Goal: Transaction & Acquisition: Book appointment/travel/reservation

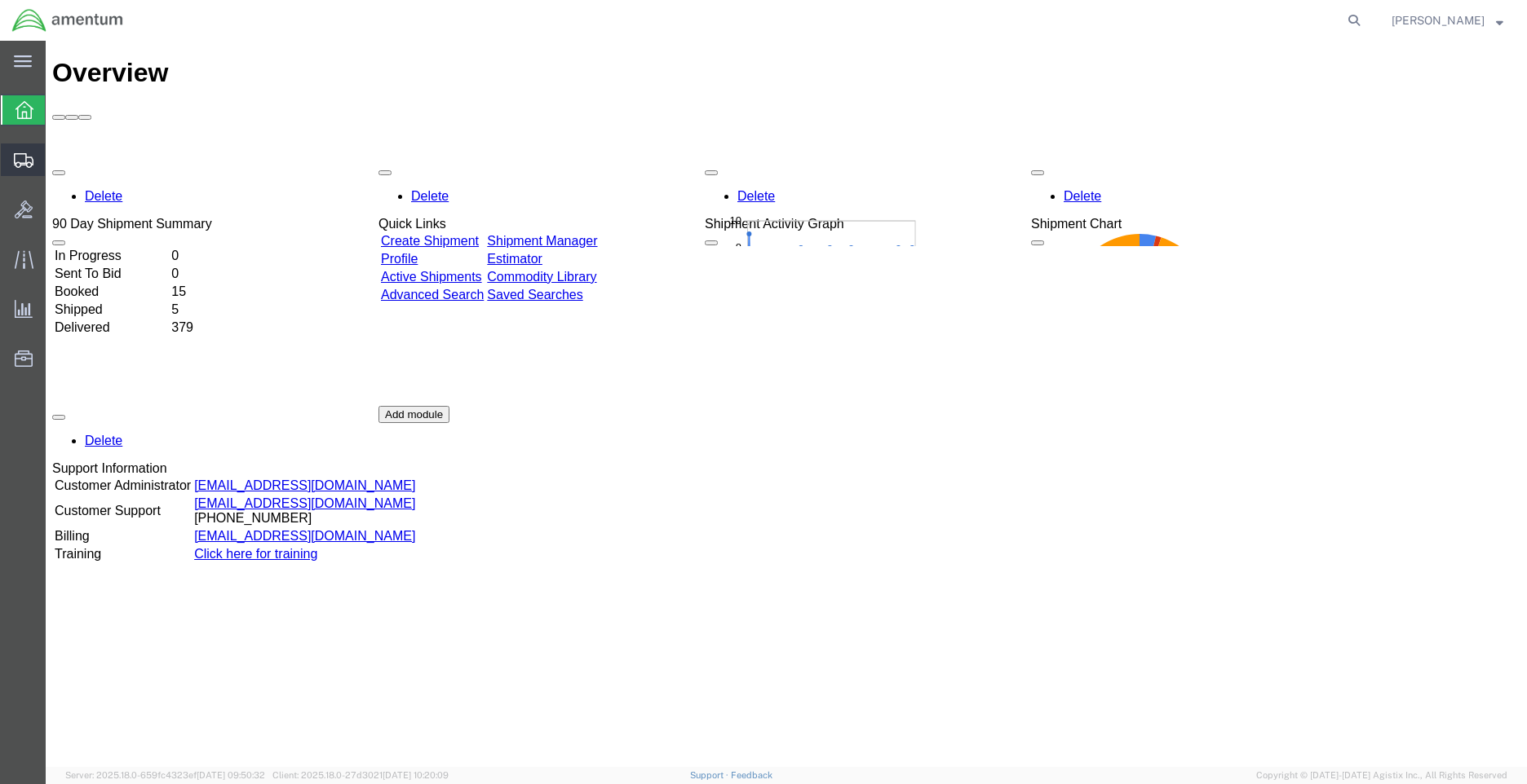
click at [0, 0] on span "Shipment Manager" at bounding box center [0, 0] width 0 height 0
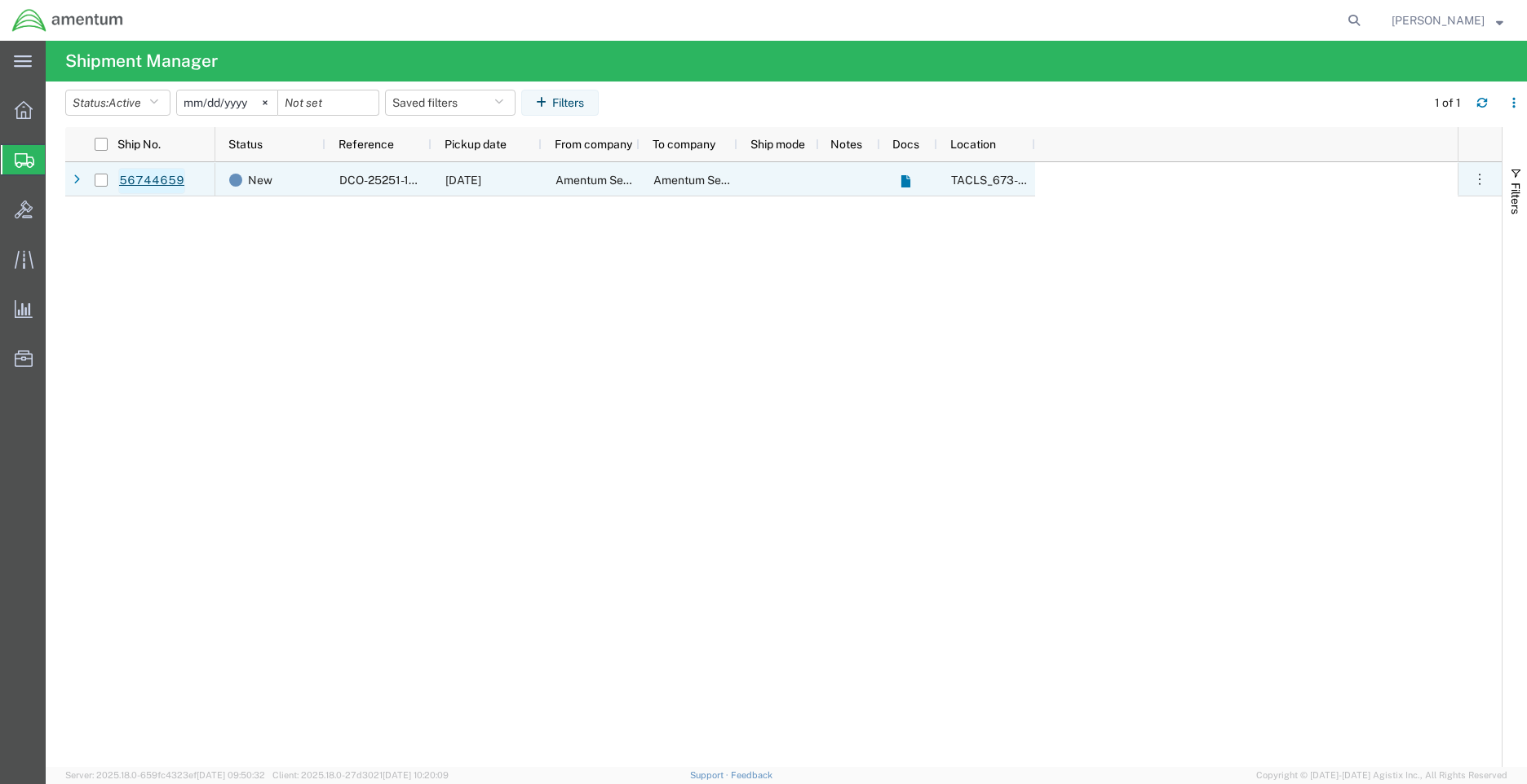
click at [148, 183] on link "56744659" at bounding box center [152, 181] width 67 height 26
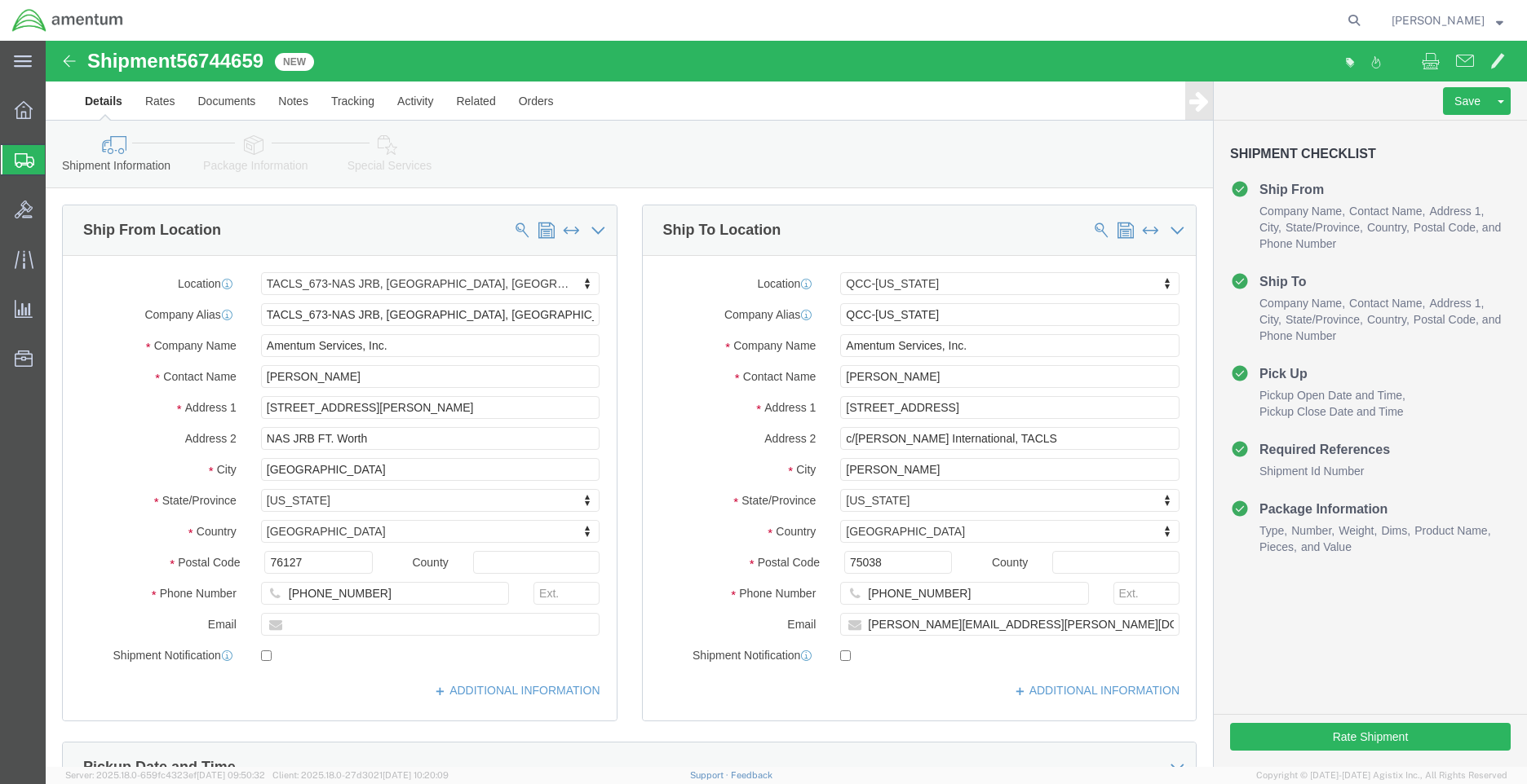
select select "42735"
select select "42668"
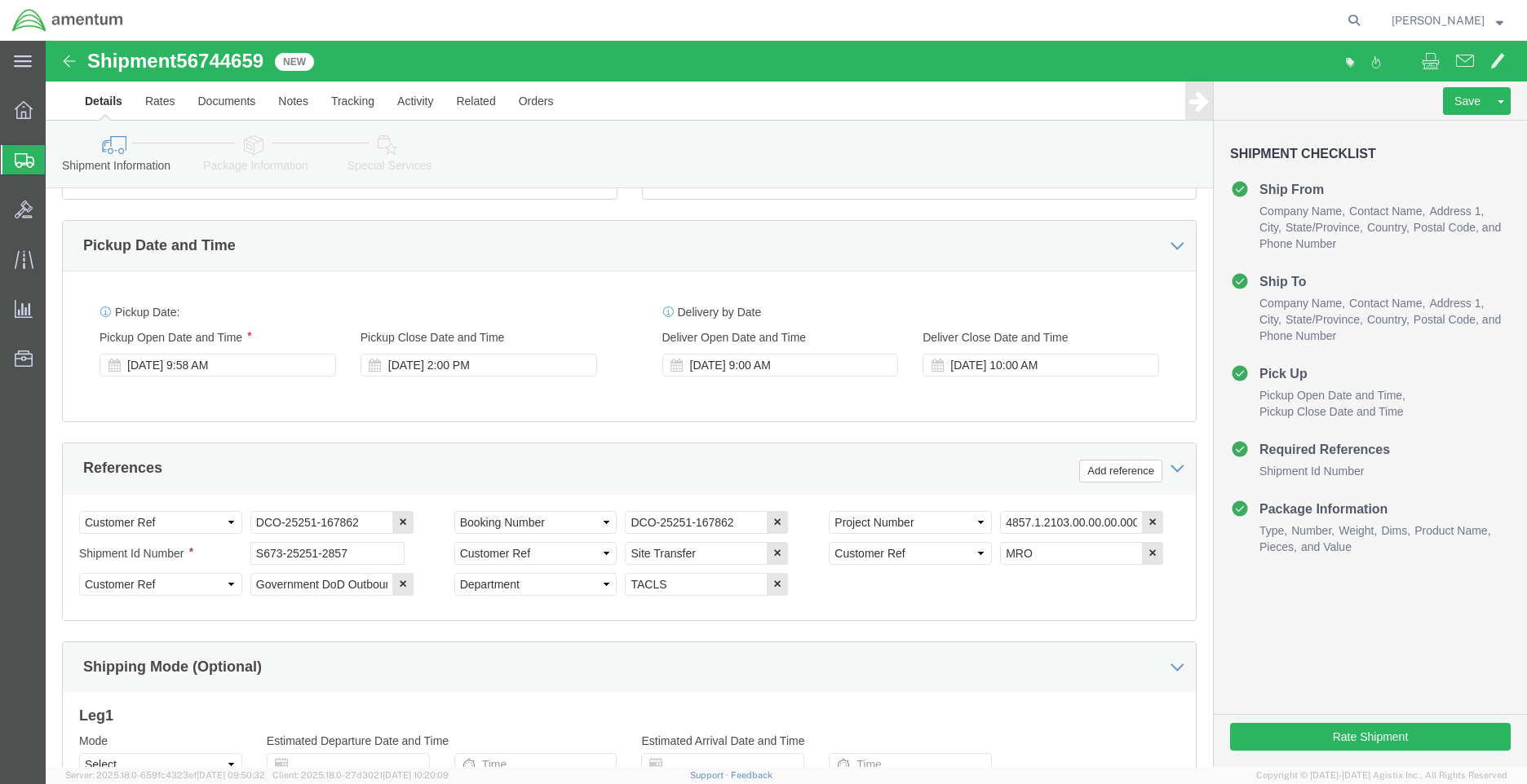
scroll to position [734, 0]
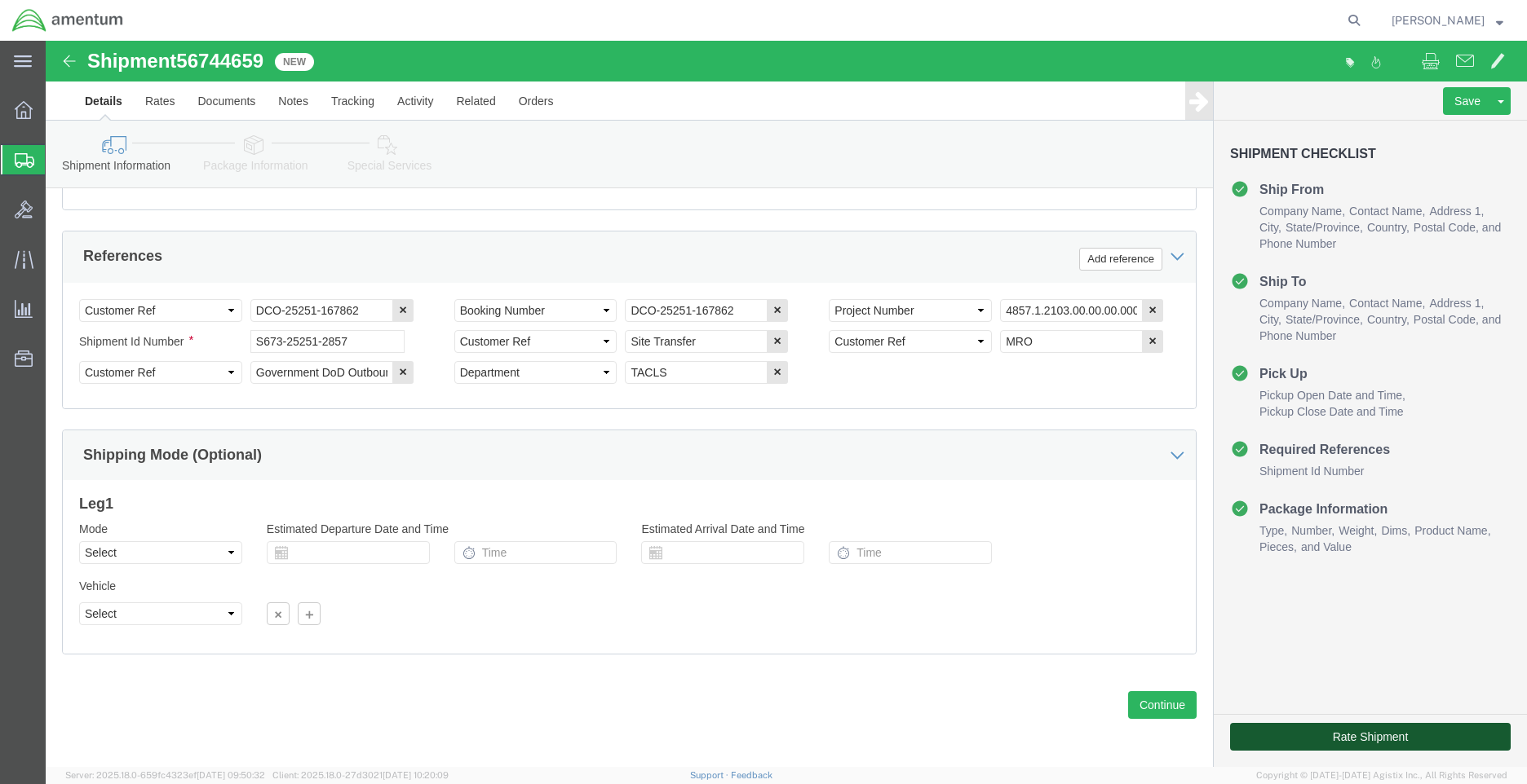
click button "Rate Shipment"
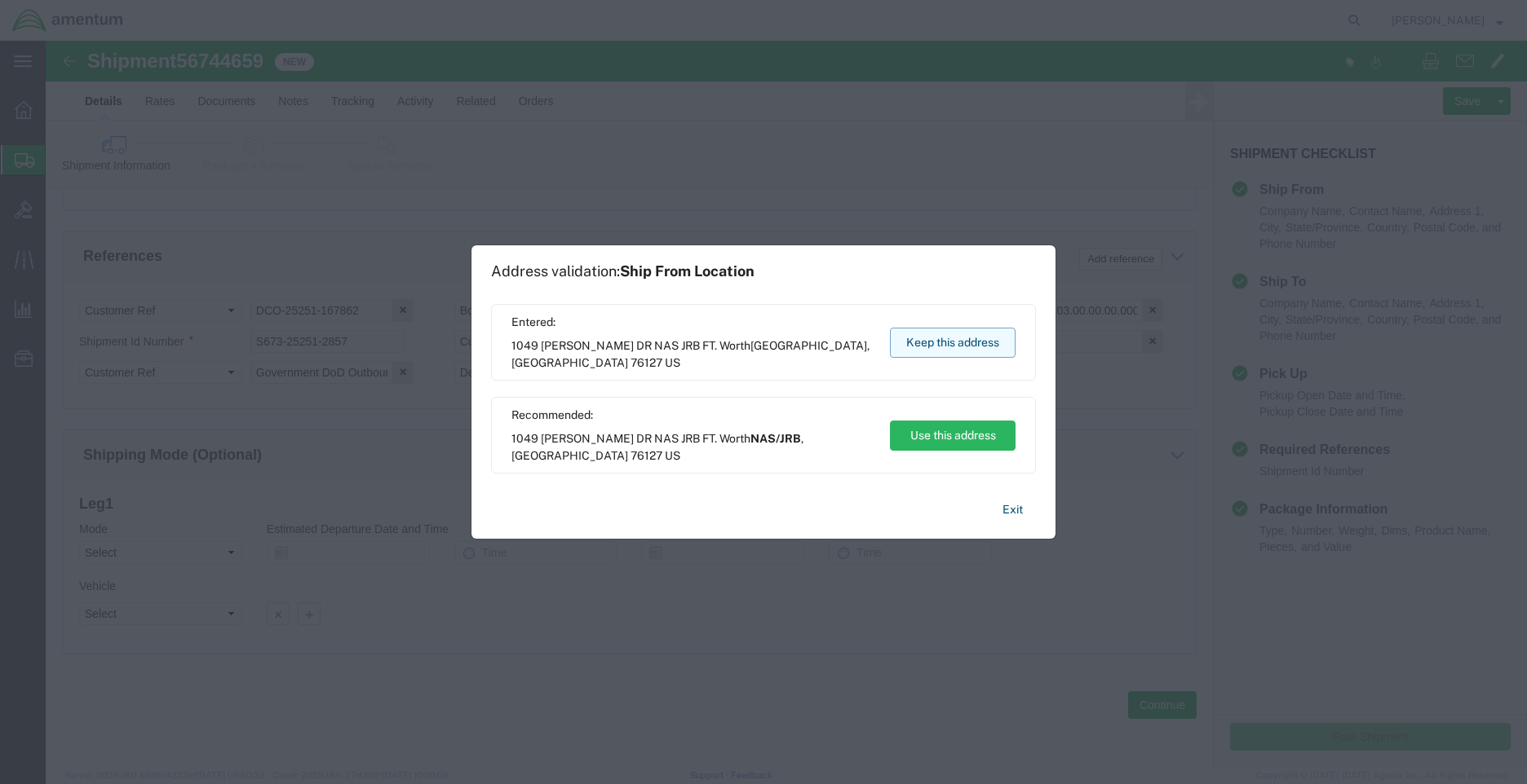
click at [910, 339] on button "Keep this address" at bounding box center [952, 342] width 126 height 30
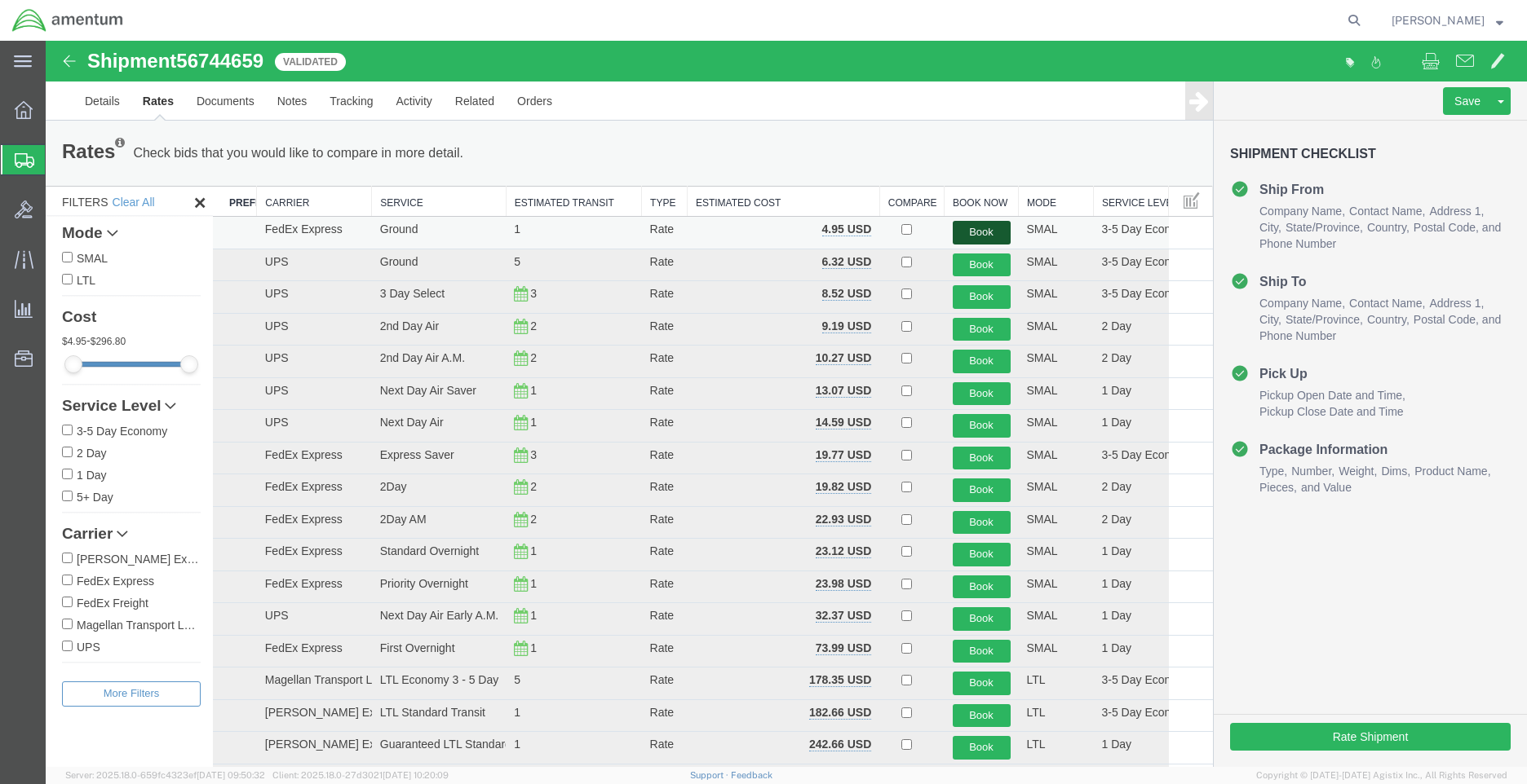
click at [960, 234] on button "Book" at bounding box center [982, 233] width 58 height 23
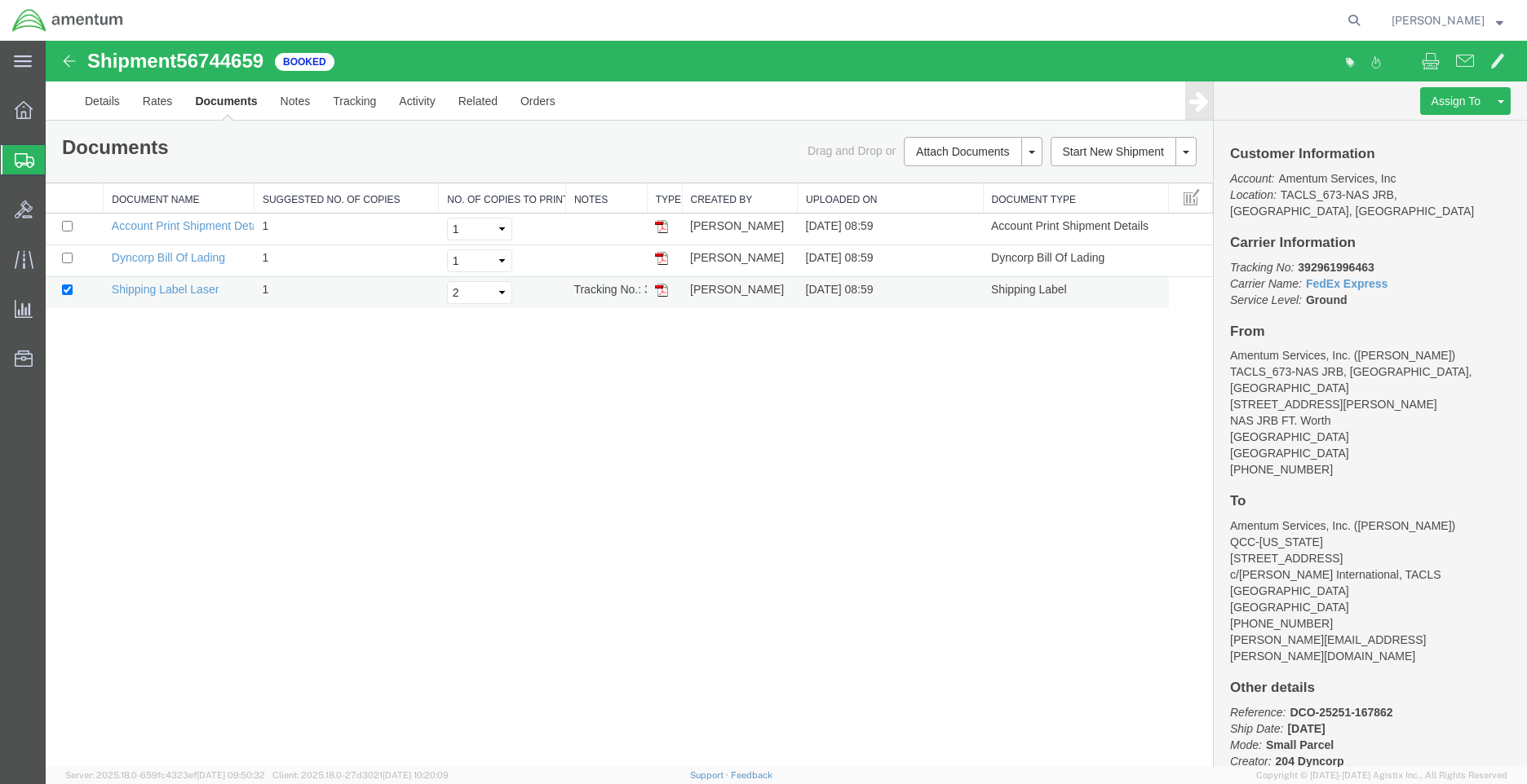
click at [663, 288] on img at bounding box center [662, 290] width 13 height 13
click at [29, 109] on icon at bounding box center [23, 110] width 18 height 18
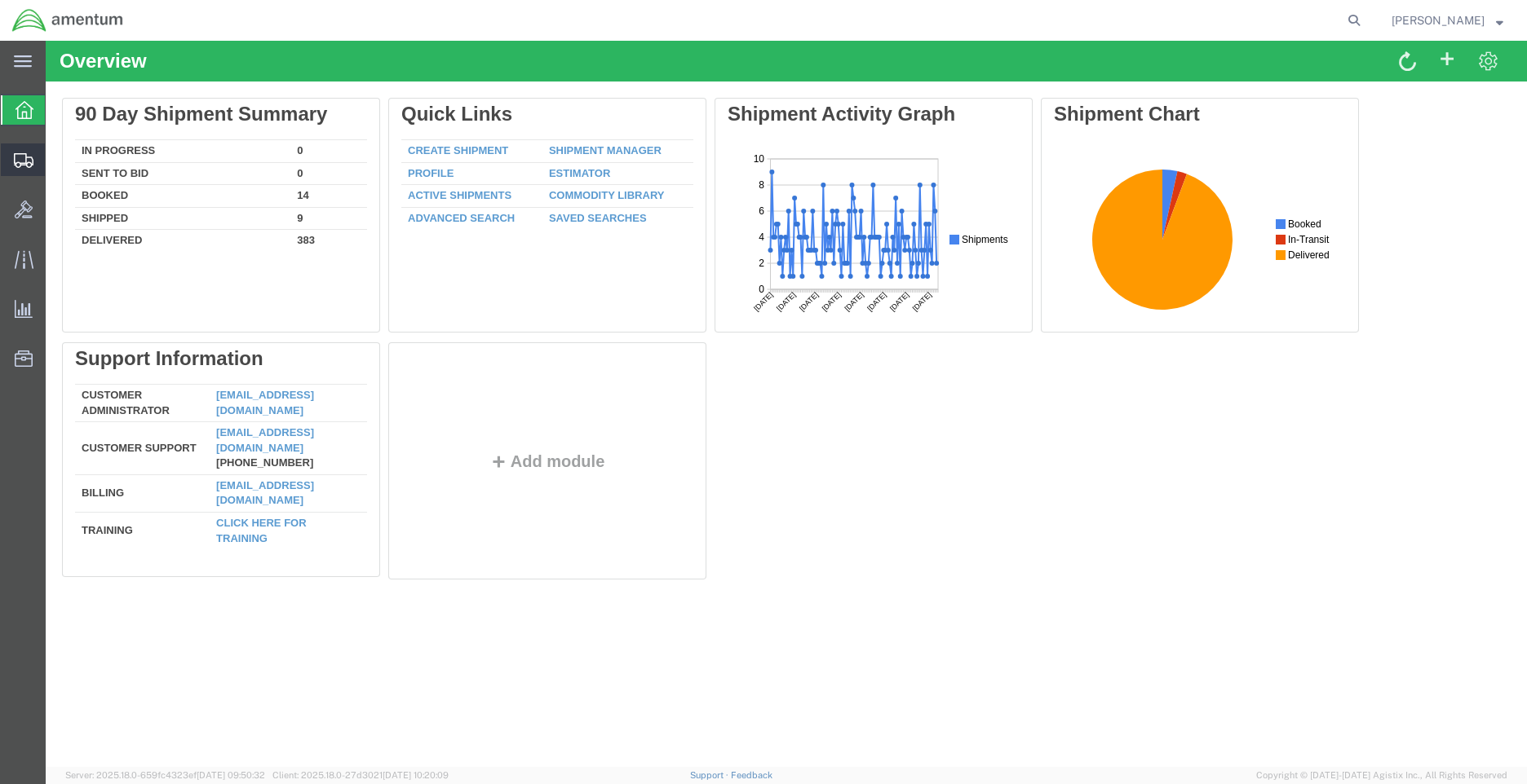
click at [0, 0] on span "Shipment Manager" at bounding box center [0, 0] width 0 height 0
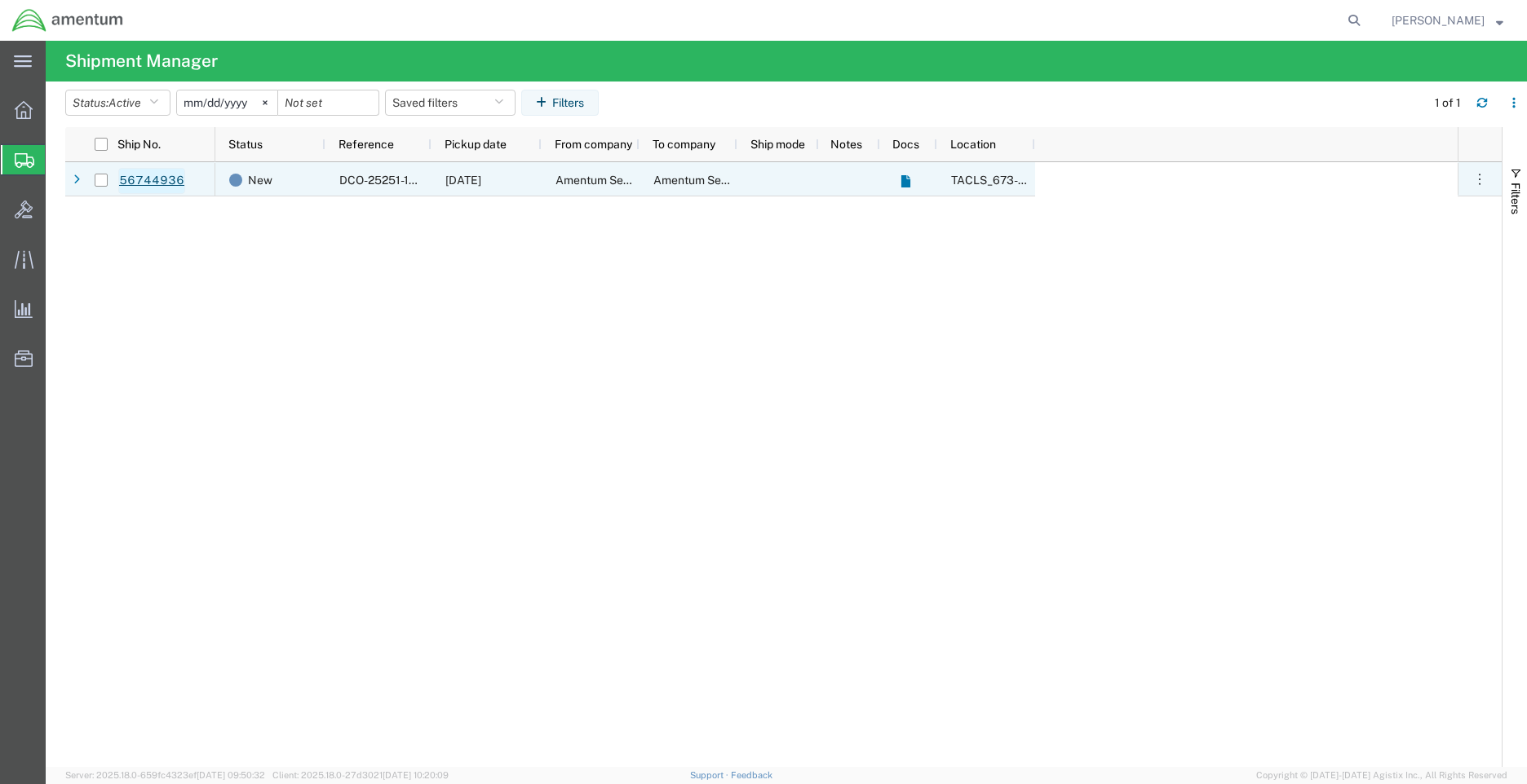
click at [173, 170] on link "56744936" at bounding box center [152, 181] width 67 height 26
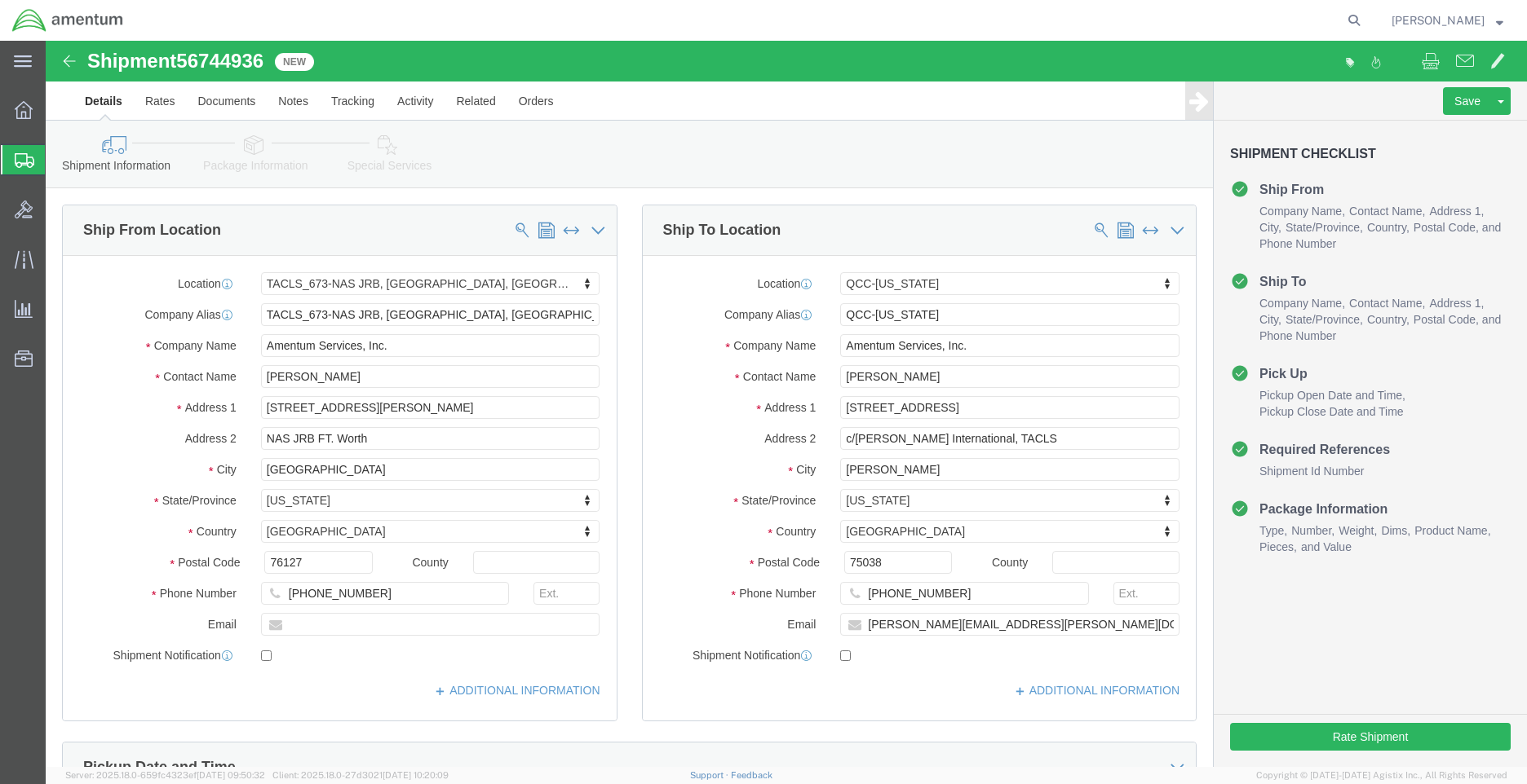
select select "42735"
select select "42668"
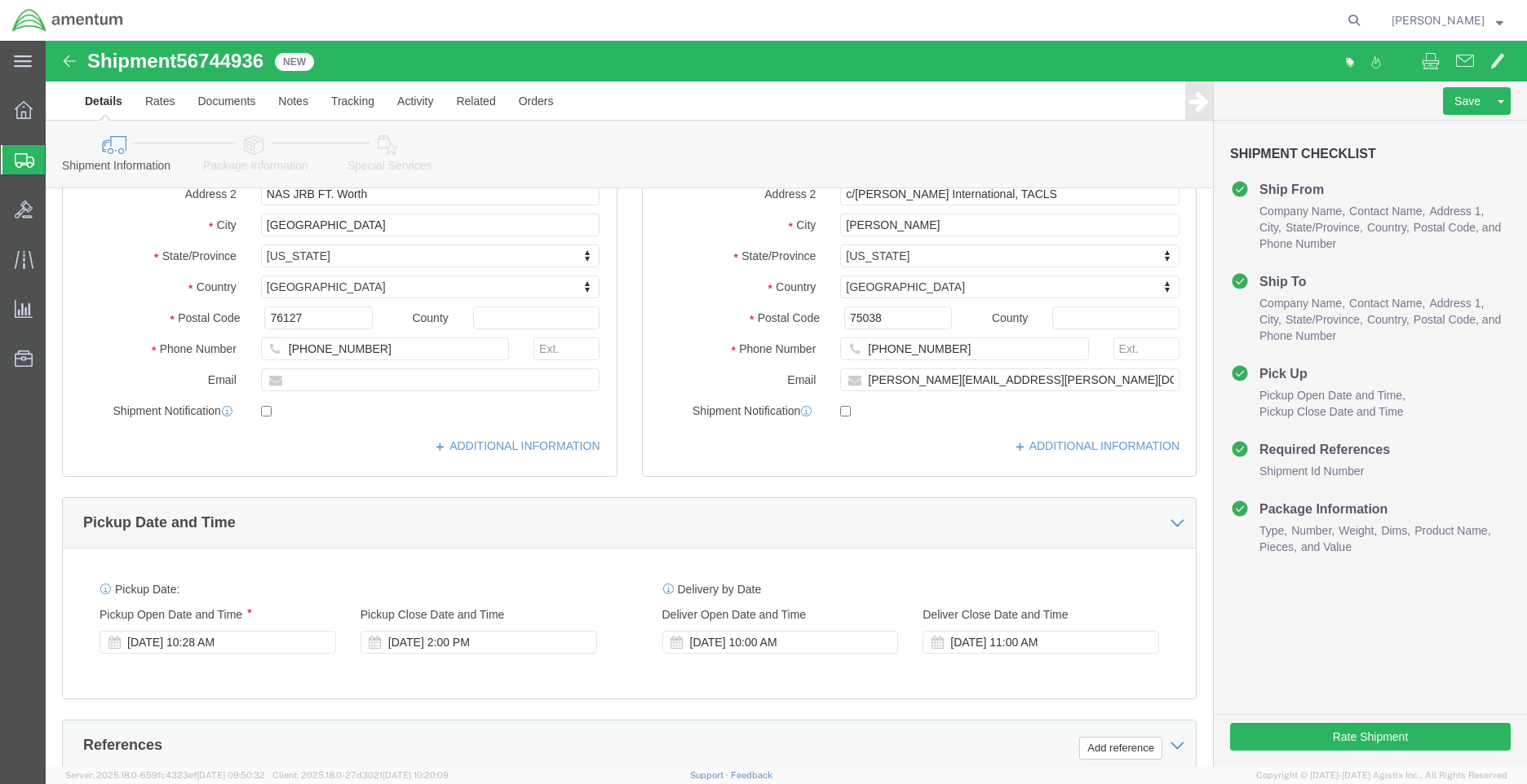
scroll to position [571, 0]
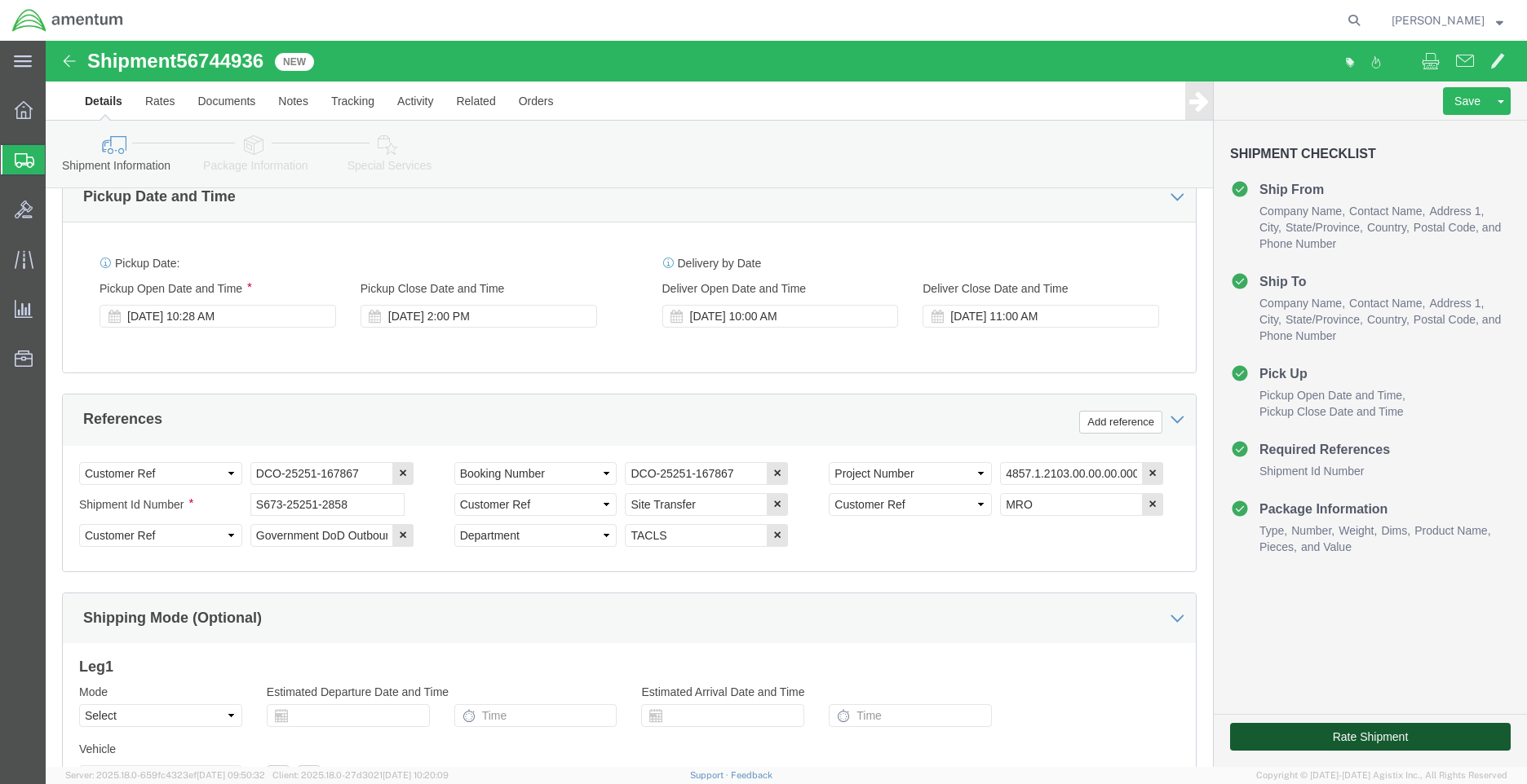
click button "Rate Shipment"
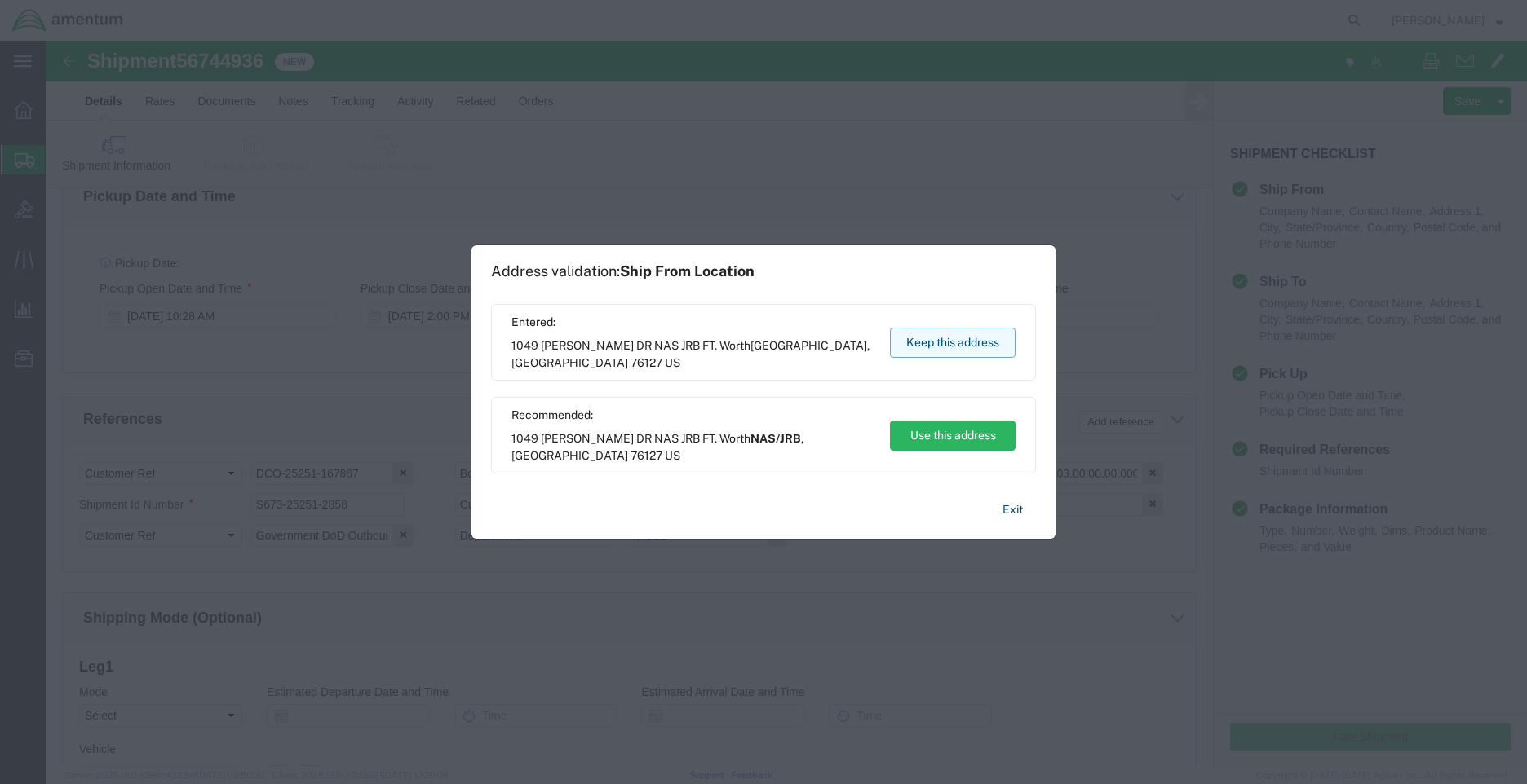
click at [973, 341] on button "Keep this address" at bounding box center [952, 342] width 126 height 30
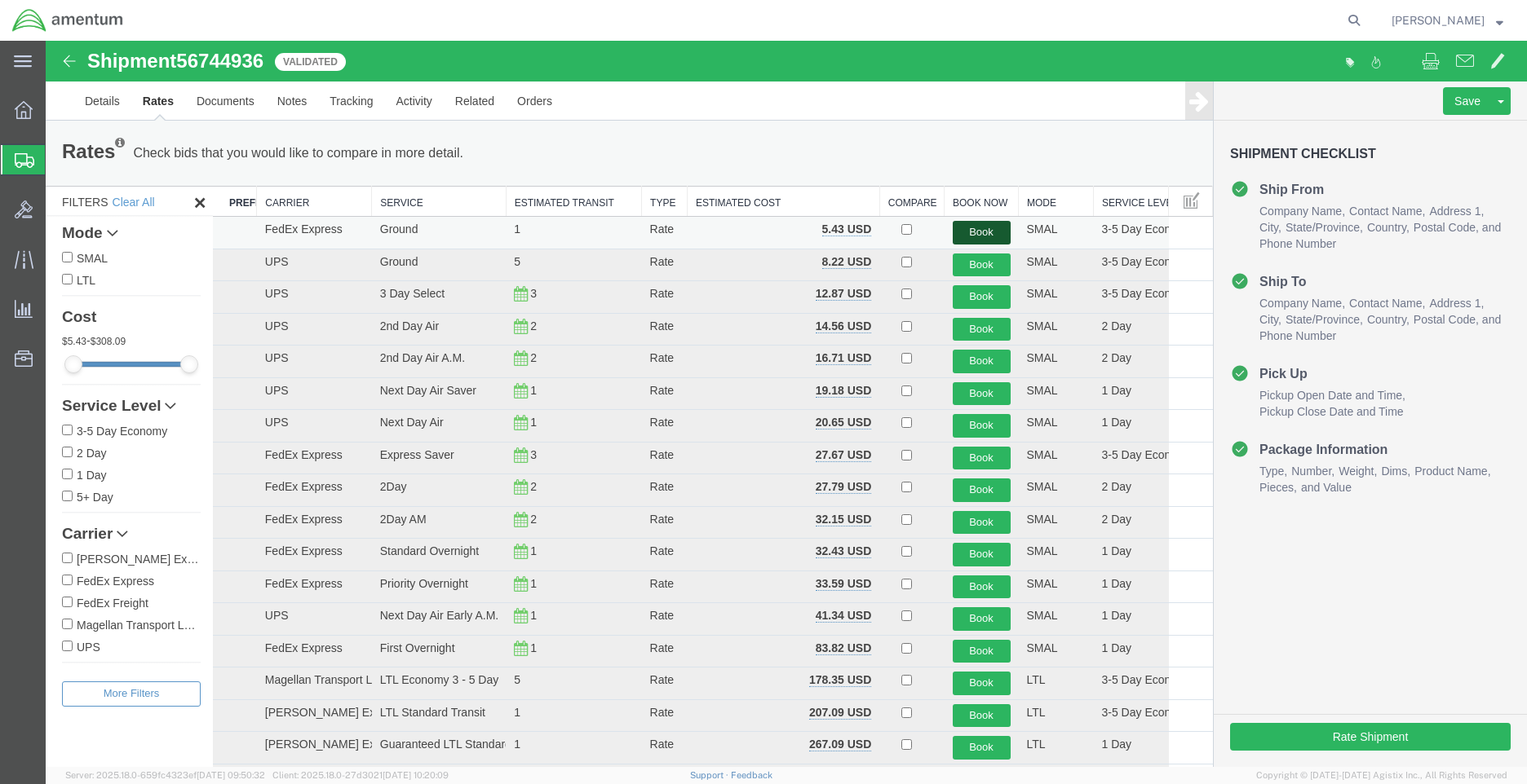
click at [982, 233] on button "Book" at bounding box center [982, 233] width 58 height 23
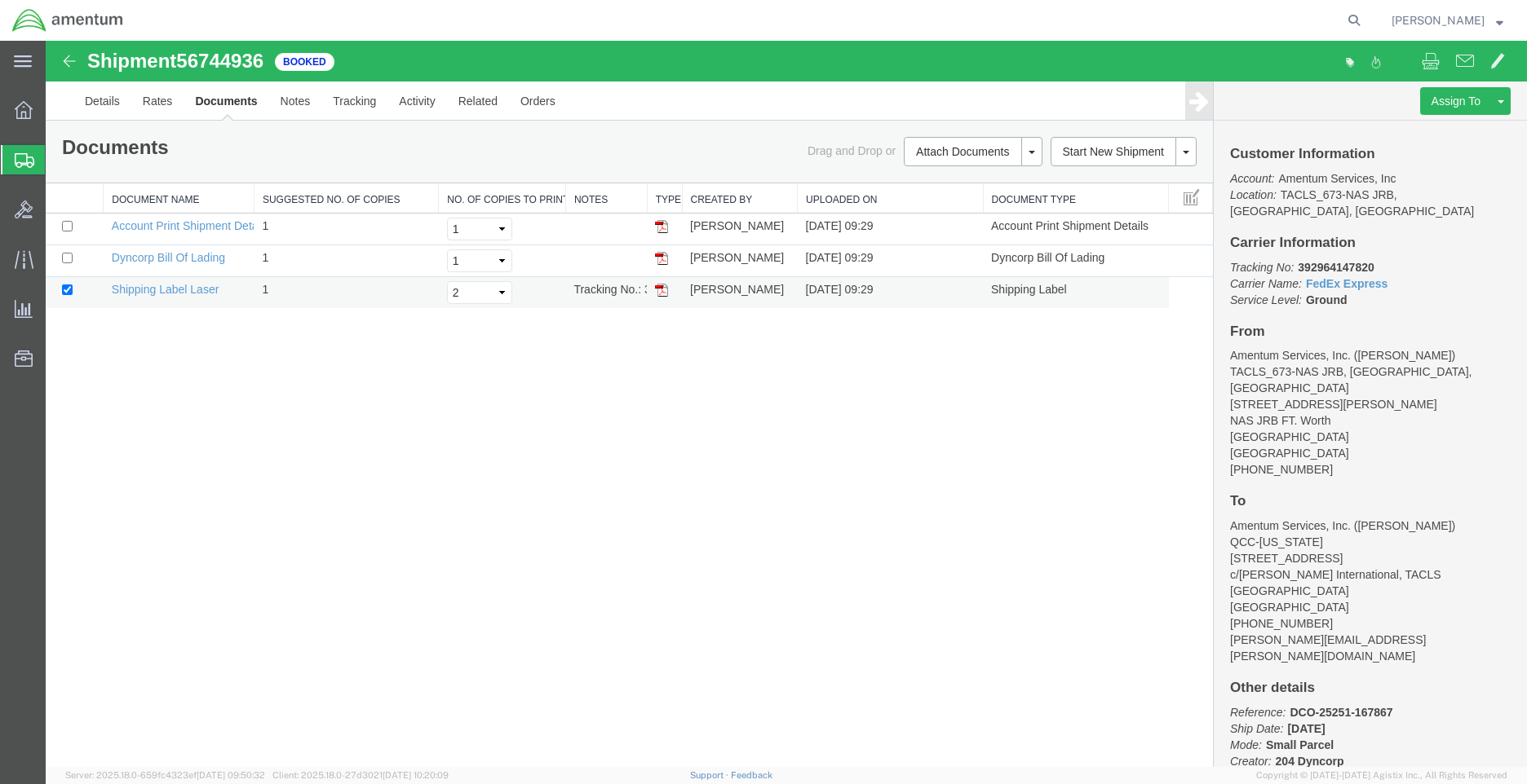
click at [662, 287] on img at bounding box center [662, 290] width 13 height 13
click at [119, 102] on link "Details" at bounding box center [102, 101] width 58 height 39
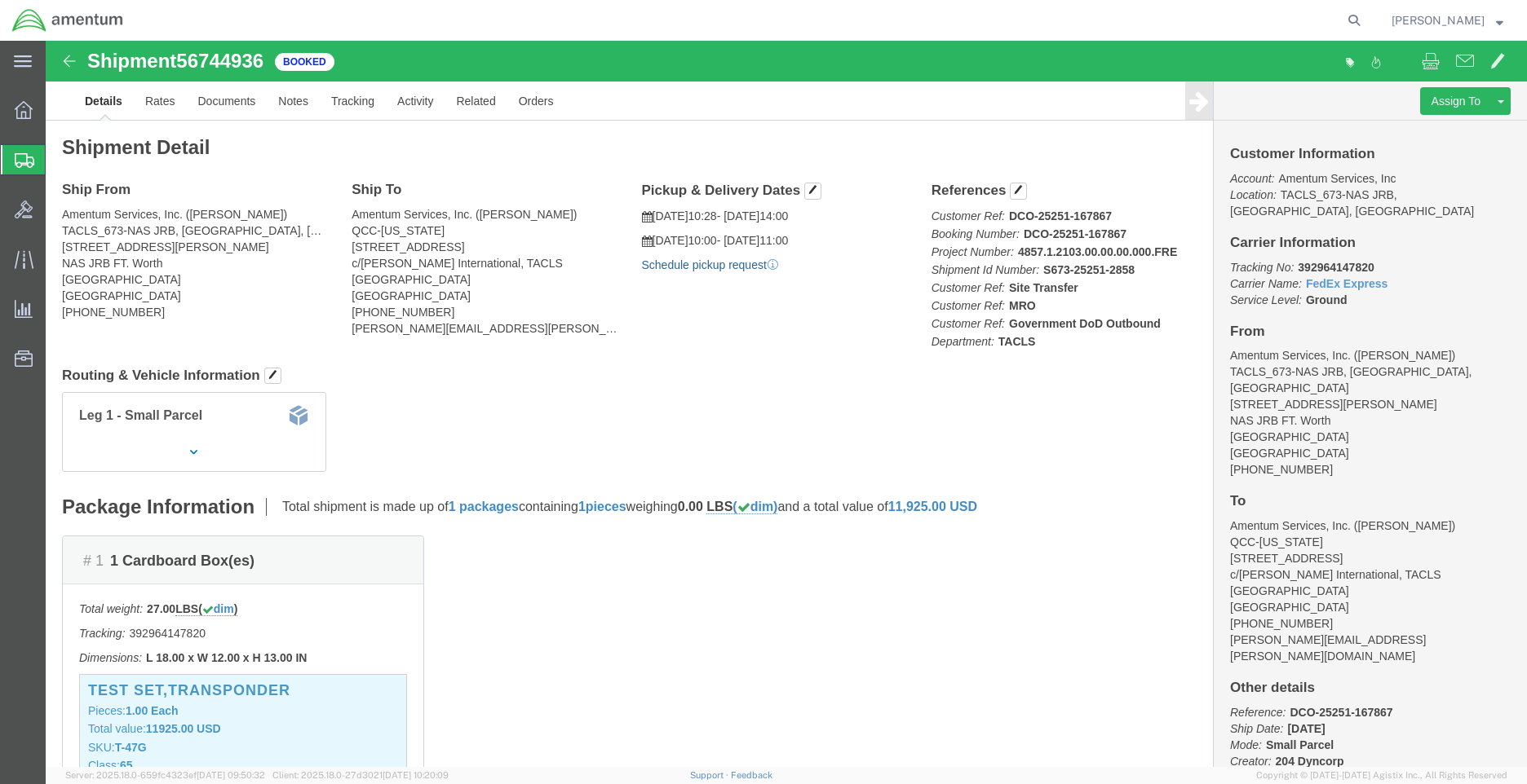
click link "Schedule pickup request"
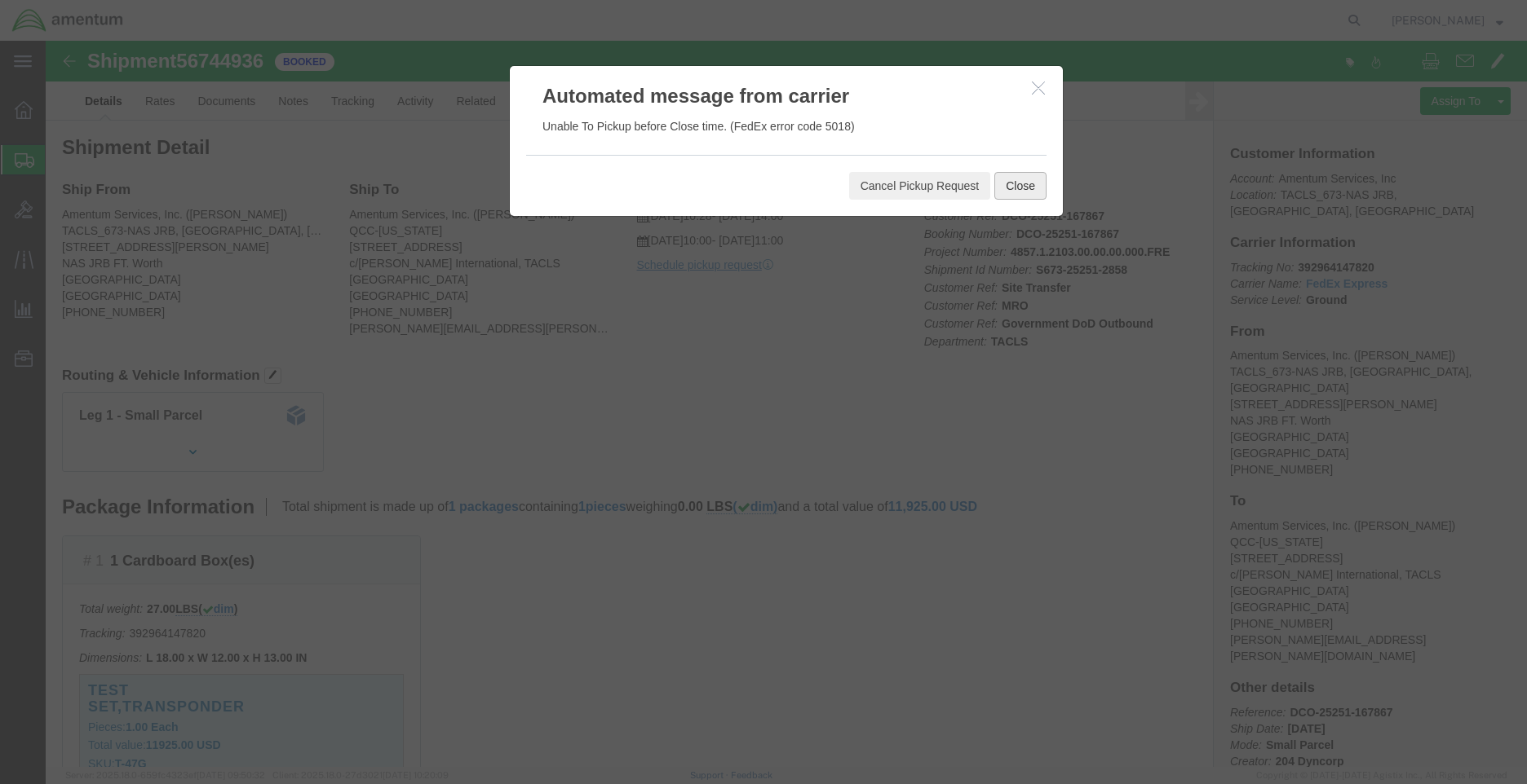
click button "Close"
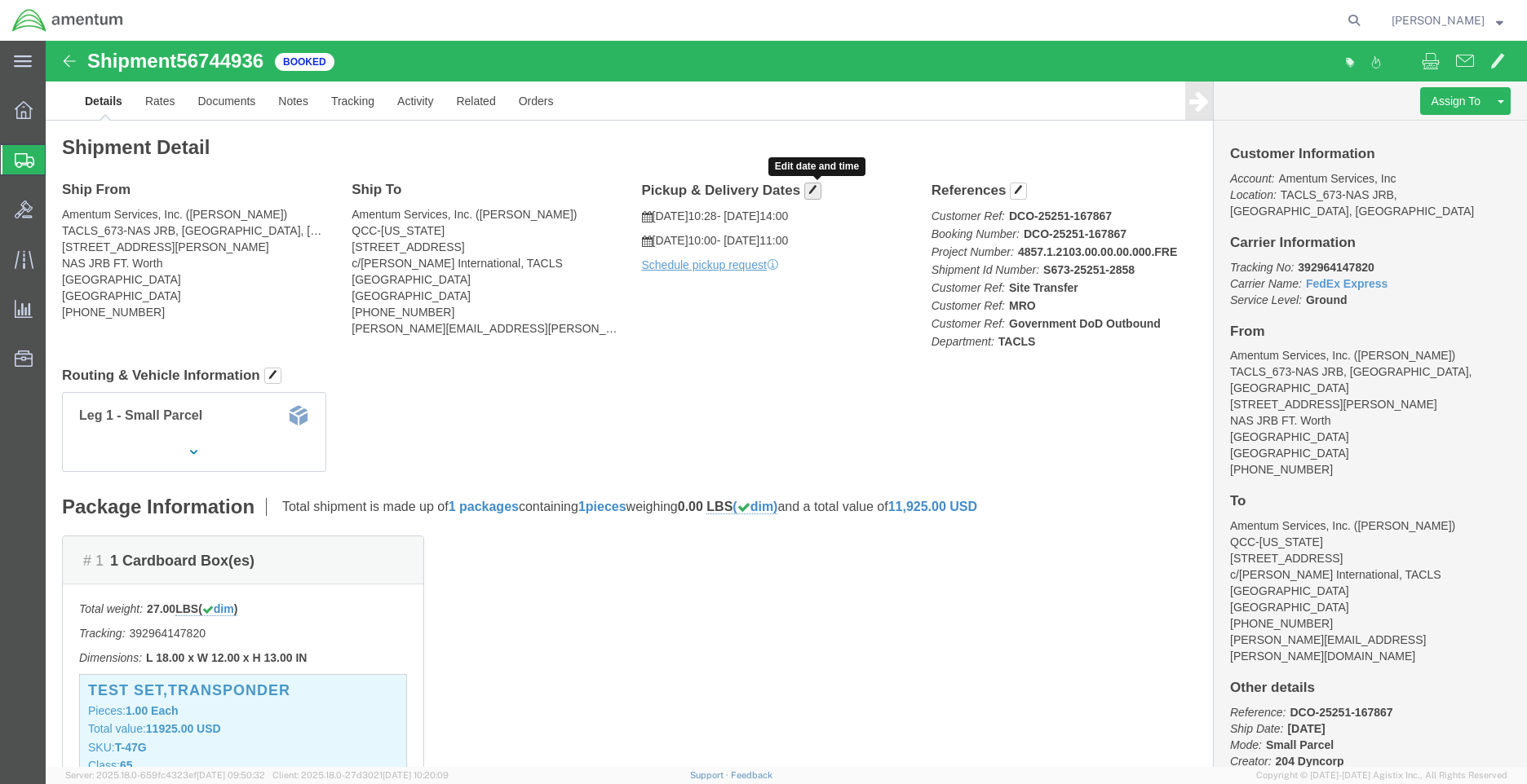
click span "button"
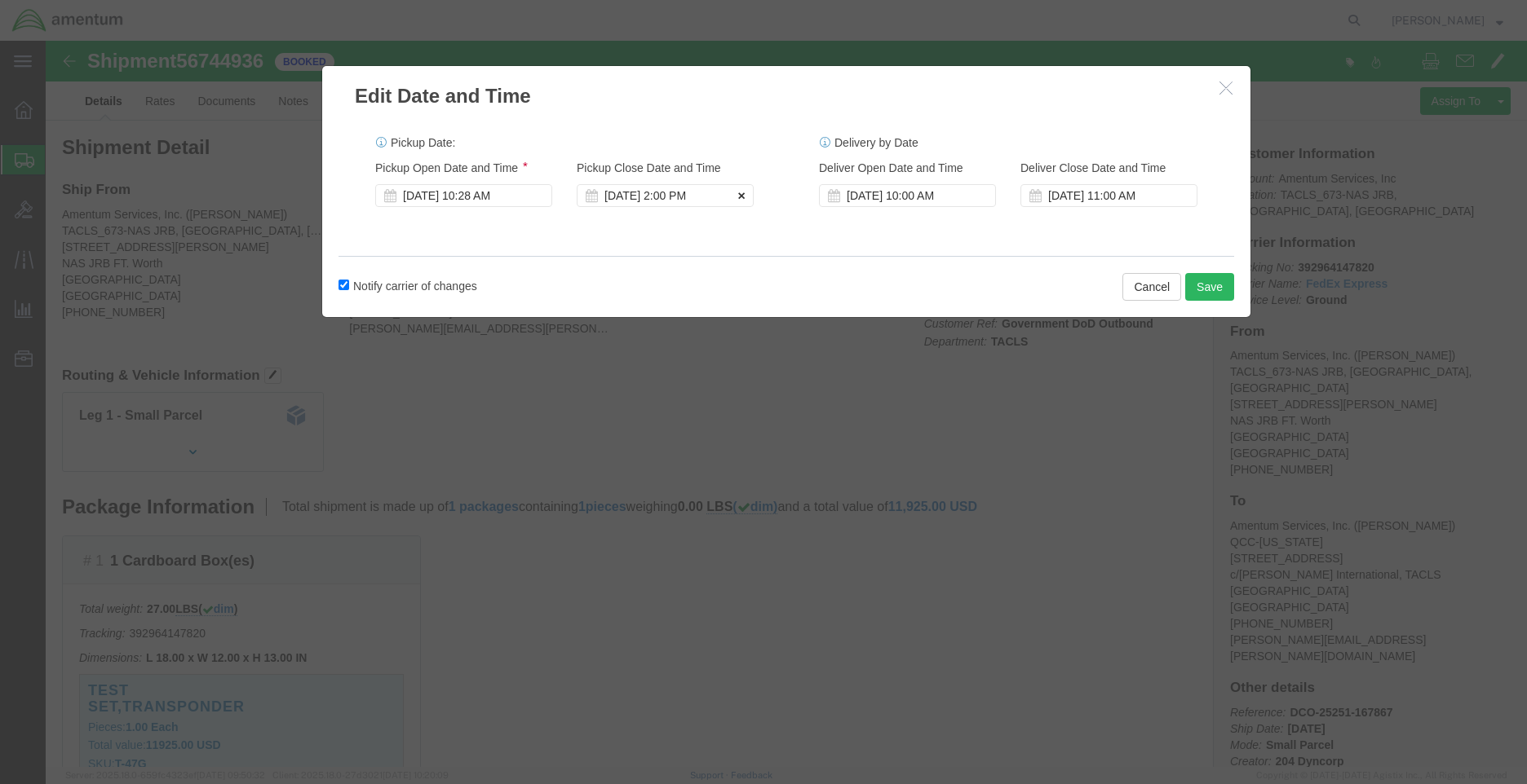
click button
click icon
click div
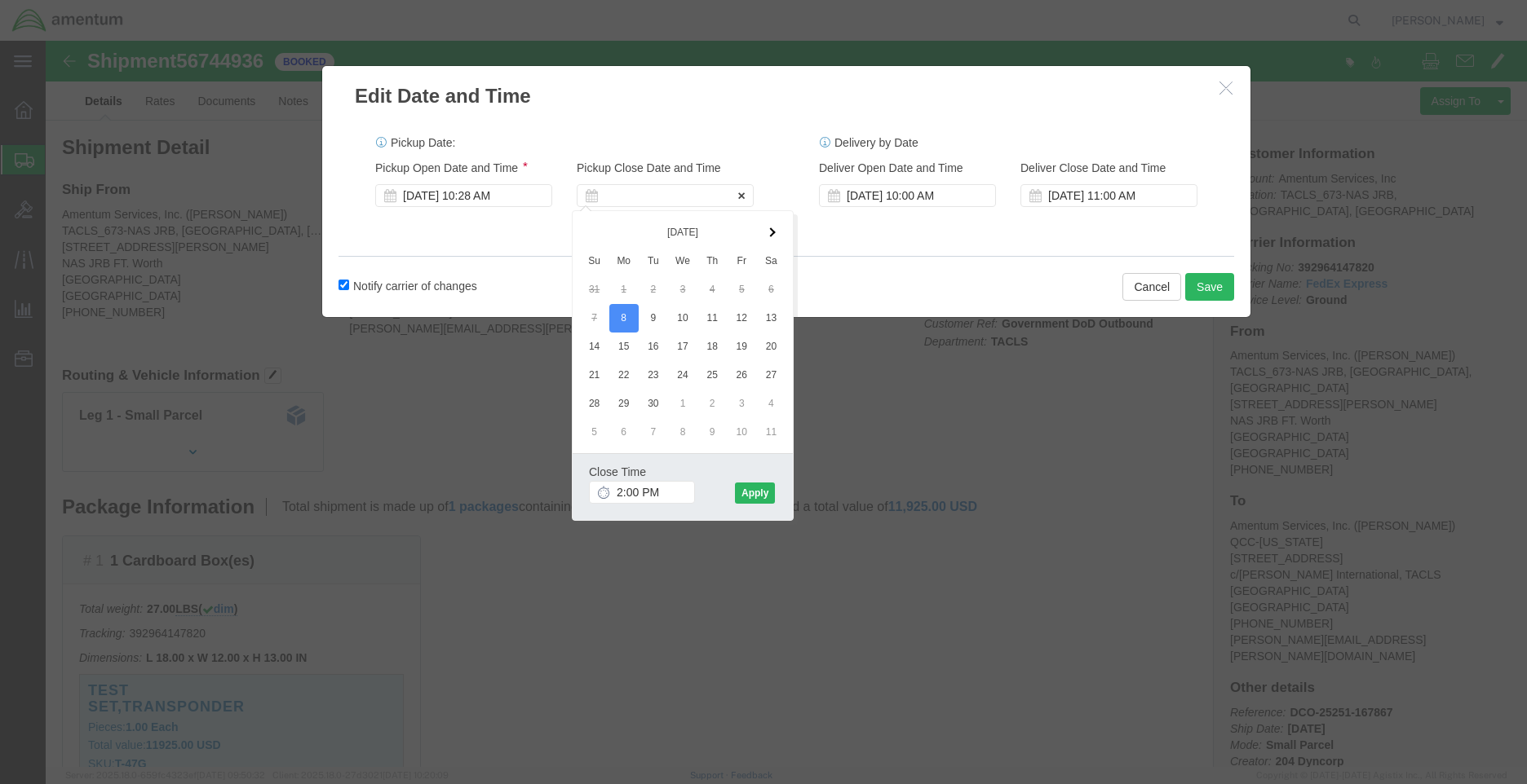
click div
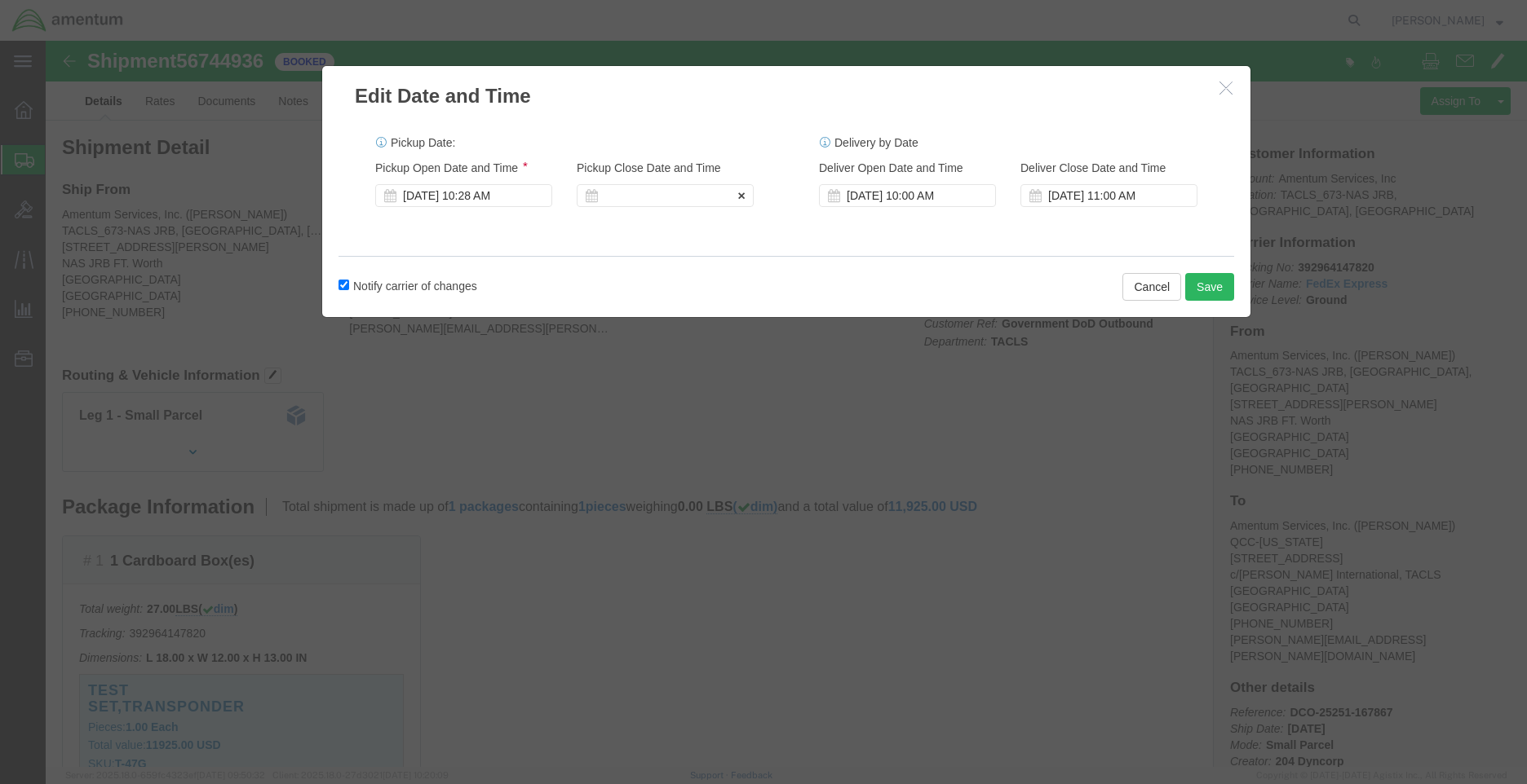
click div
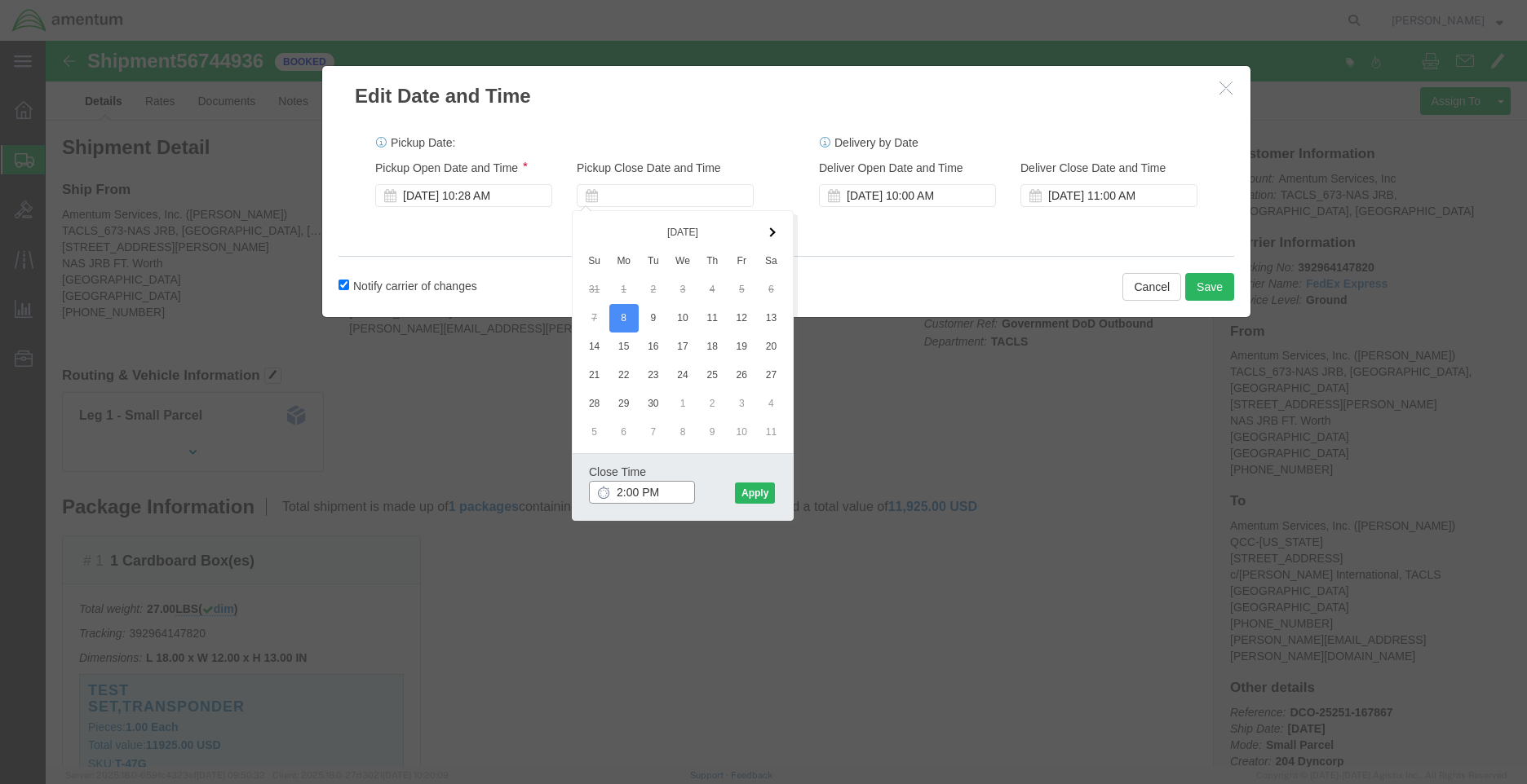
click input "2:00 PM"
type input "3:00 PM"
click button "Apply"
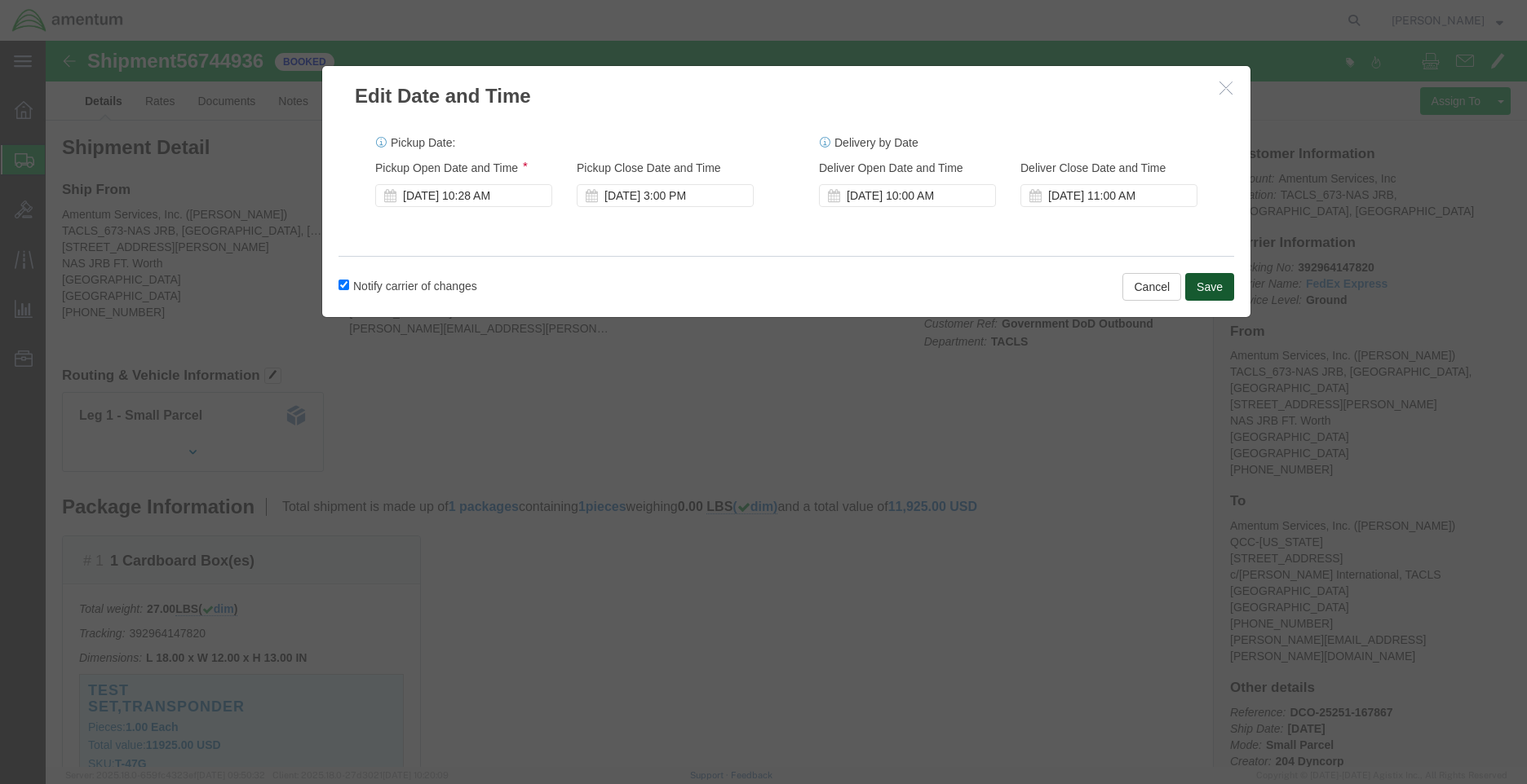
click button "Save"
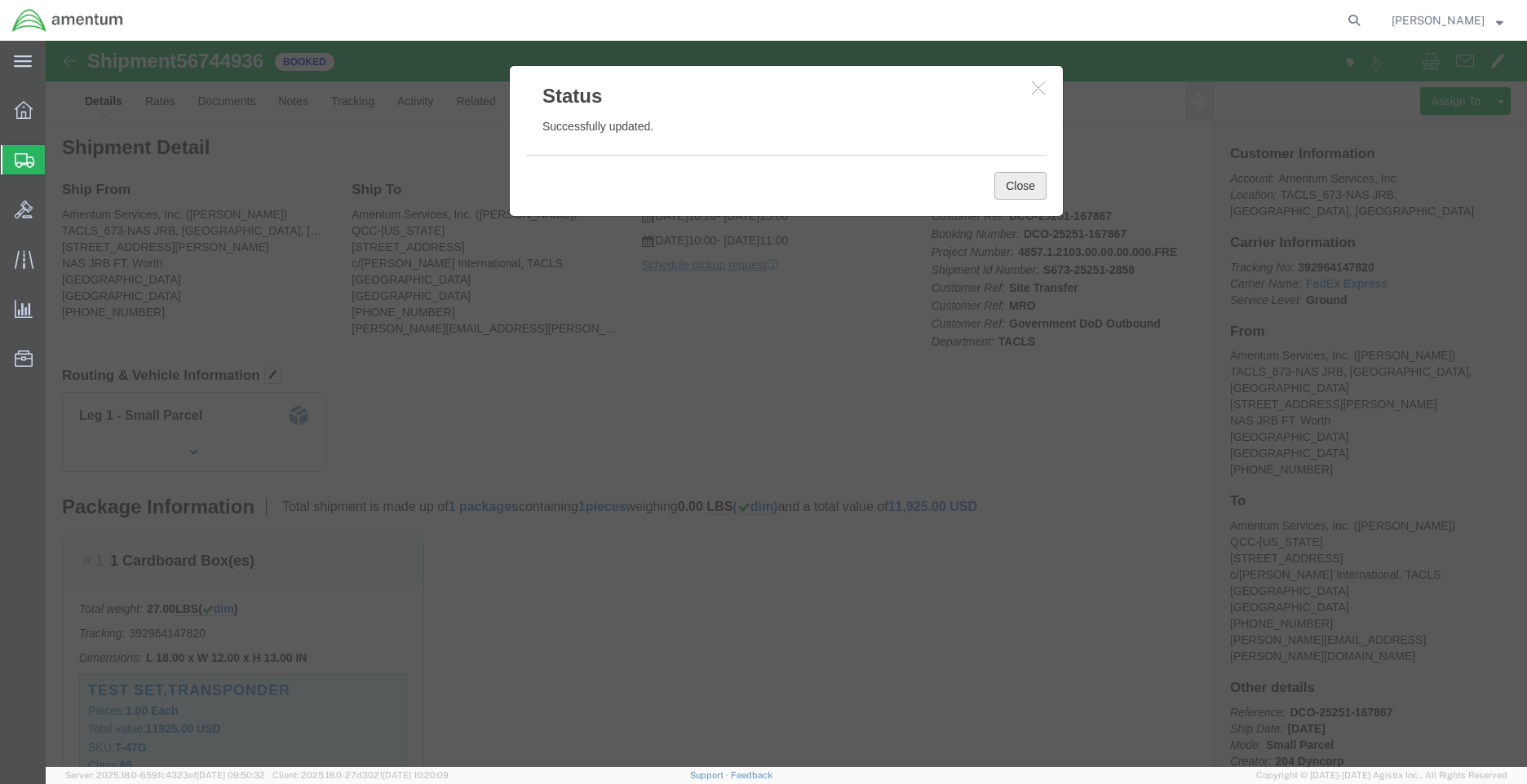
click button "Close"
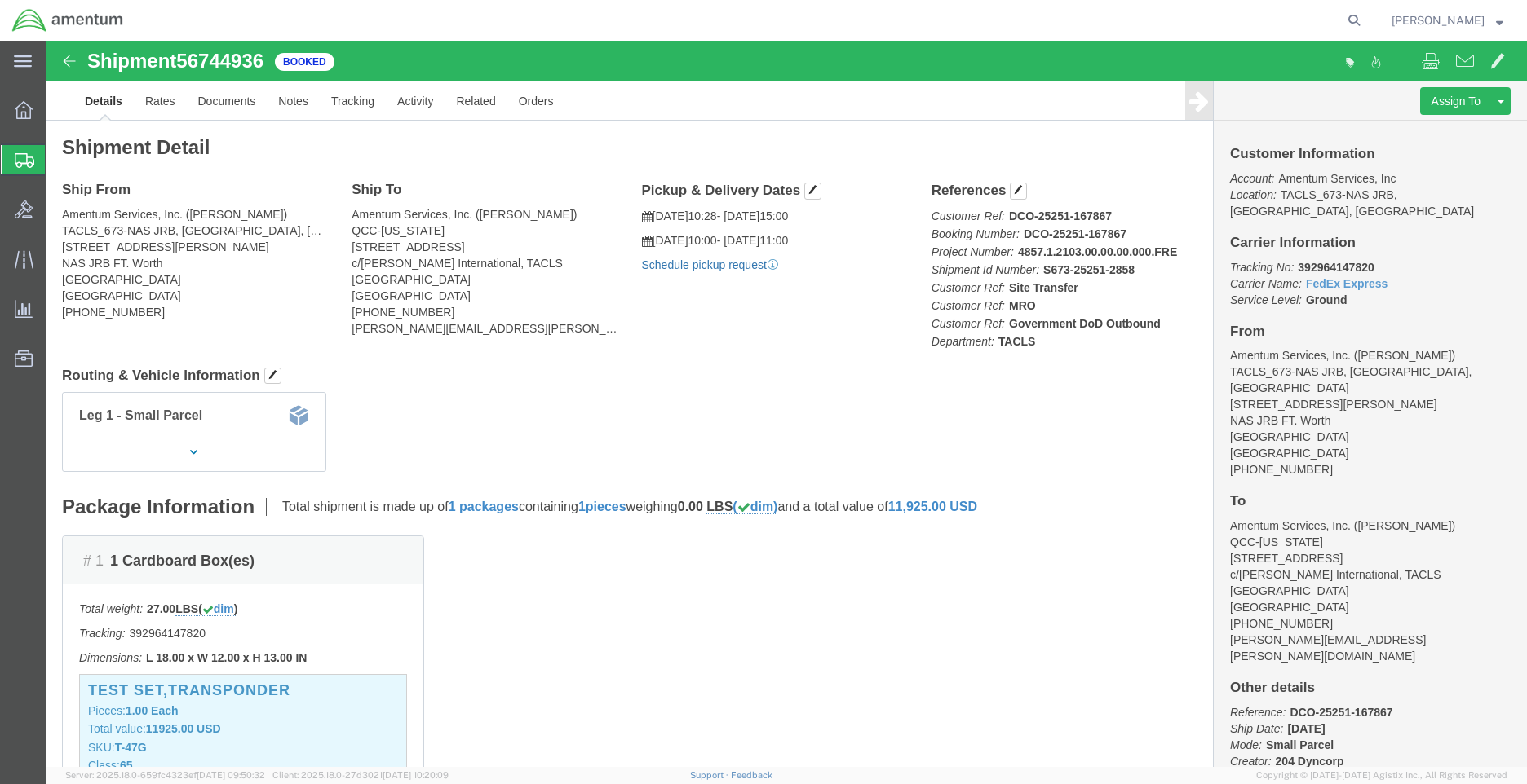
click link "Schedule pickup request"
click at [25, 109] on icon at bounding box center [23, 110] width 18 height 18
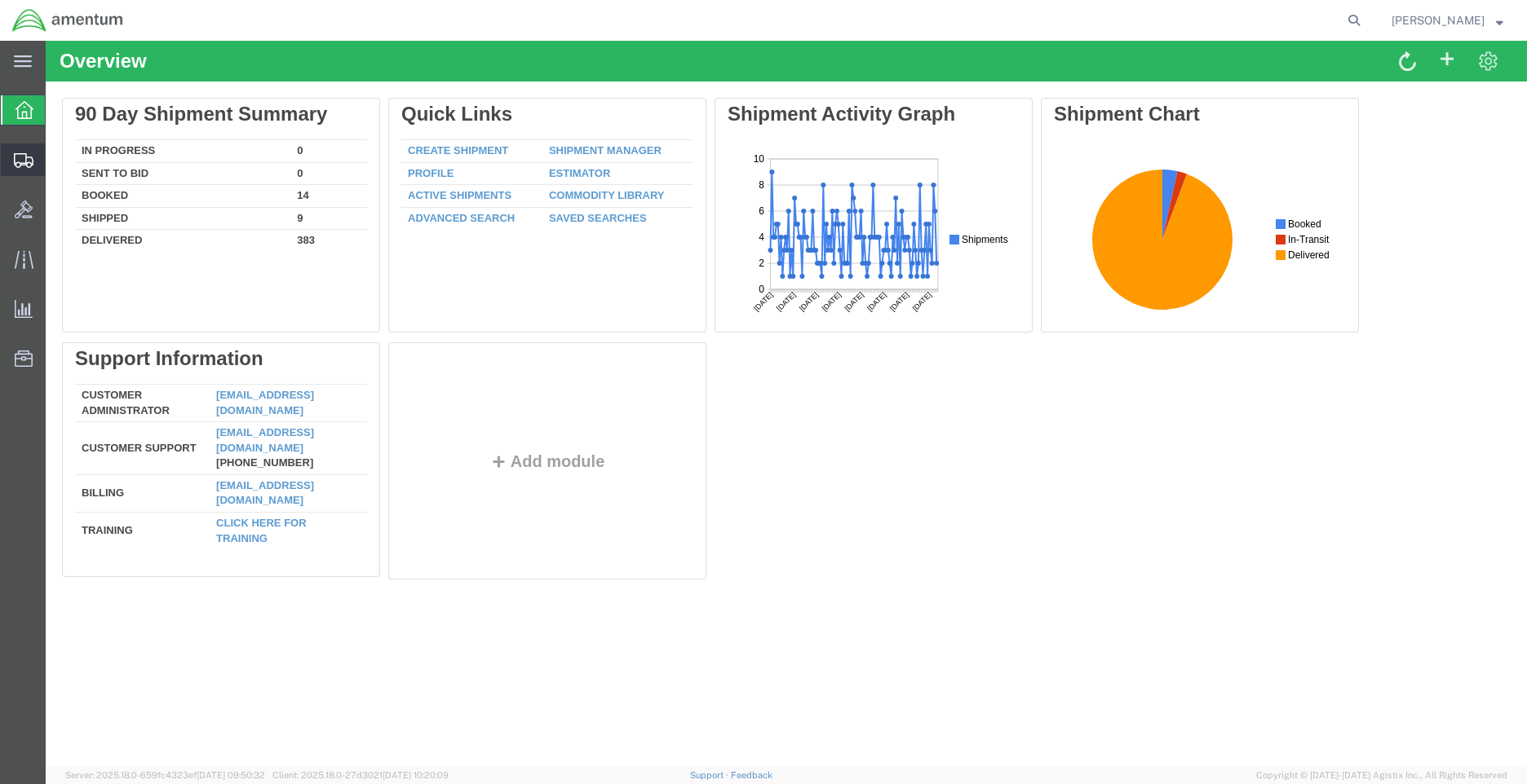
click at [0, 0] on span "Shipment Manager" at bounding box center [0, 0] width 0 height 0
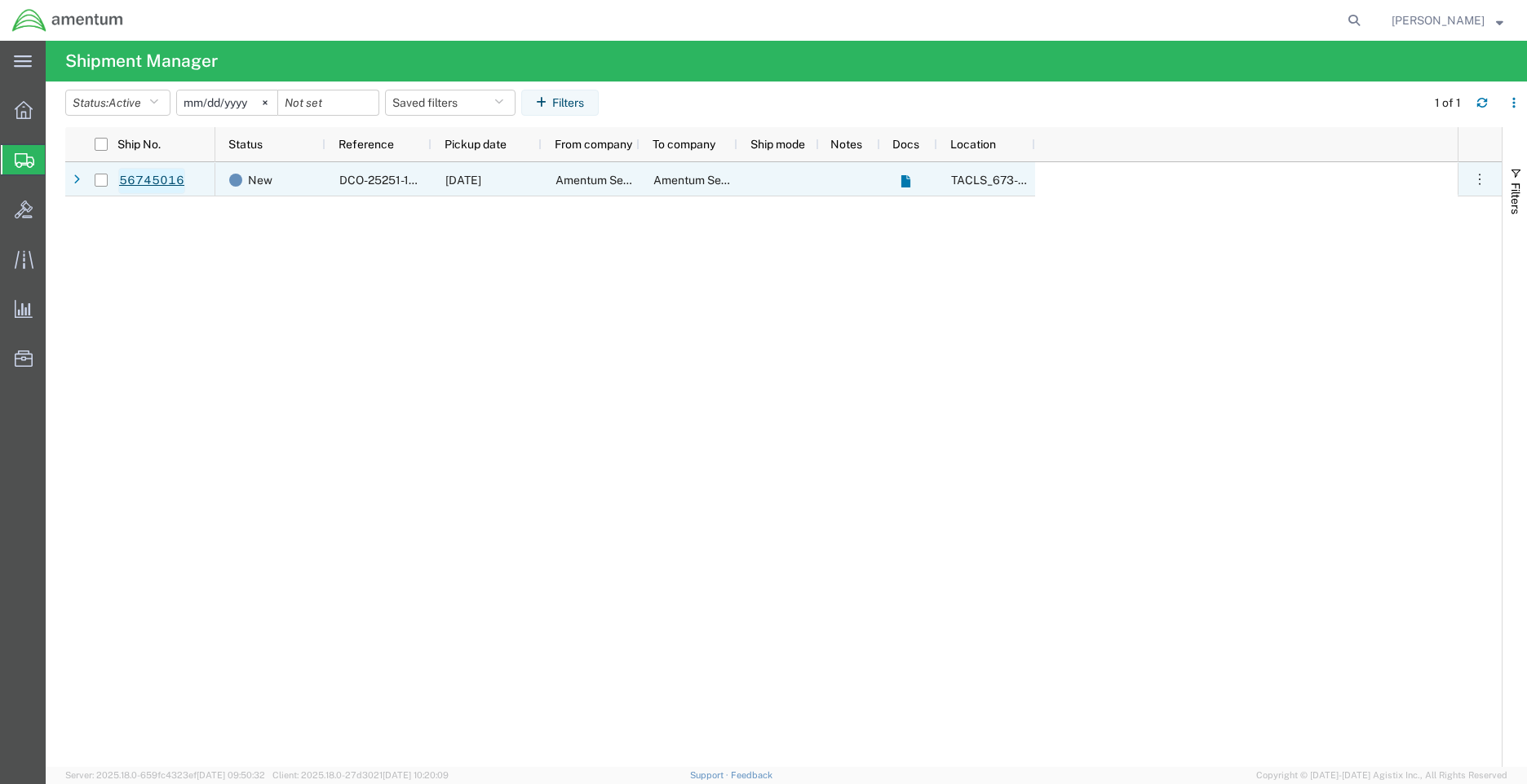
click at [179, 182] on link "56745016" at bounding box center [152, 181] width 67 height 26
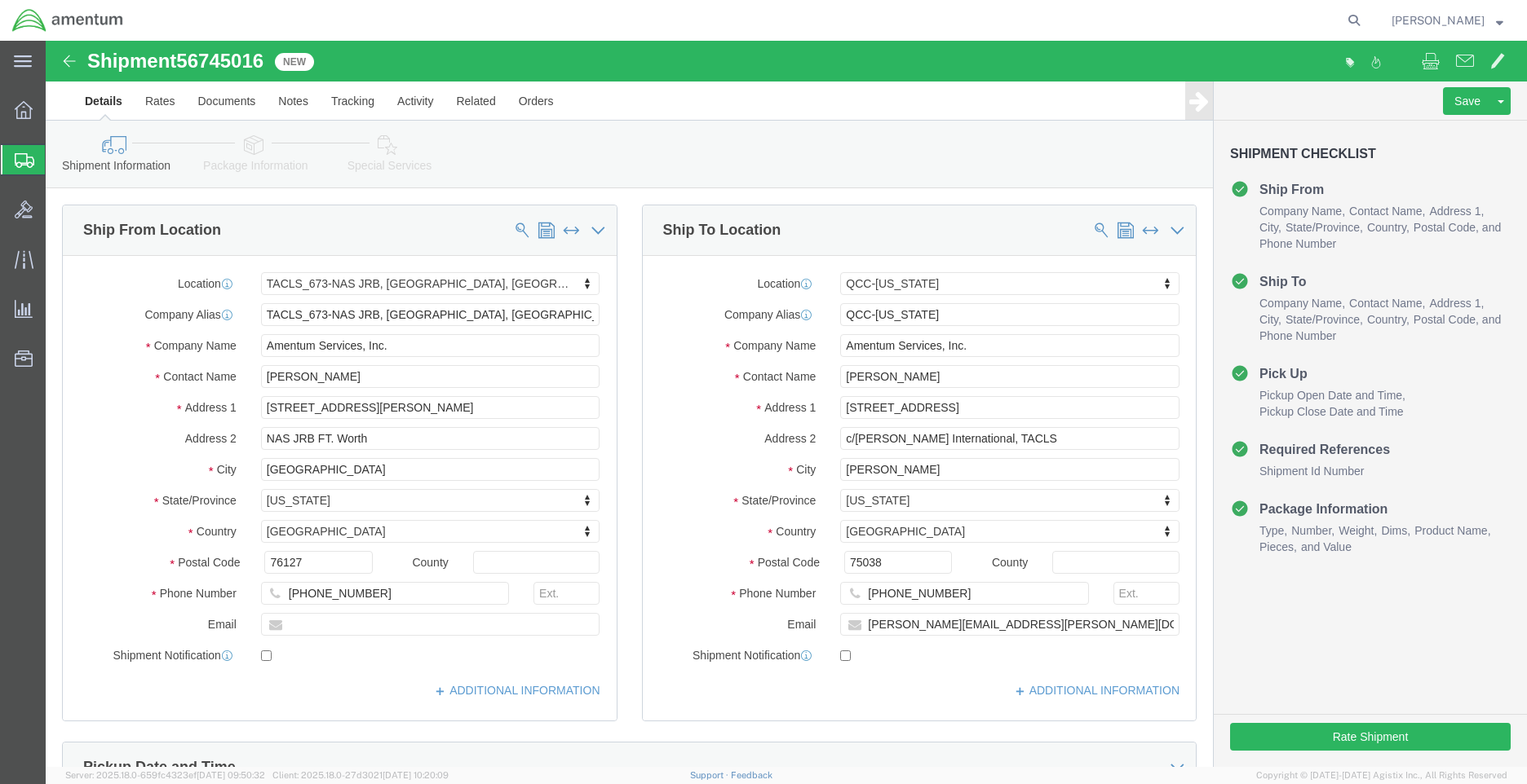
select select "42735"
select select "42668"
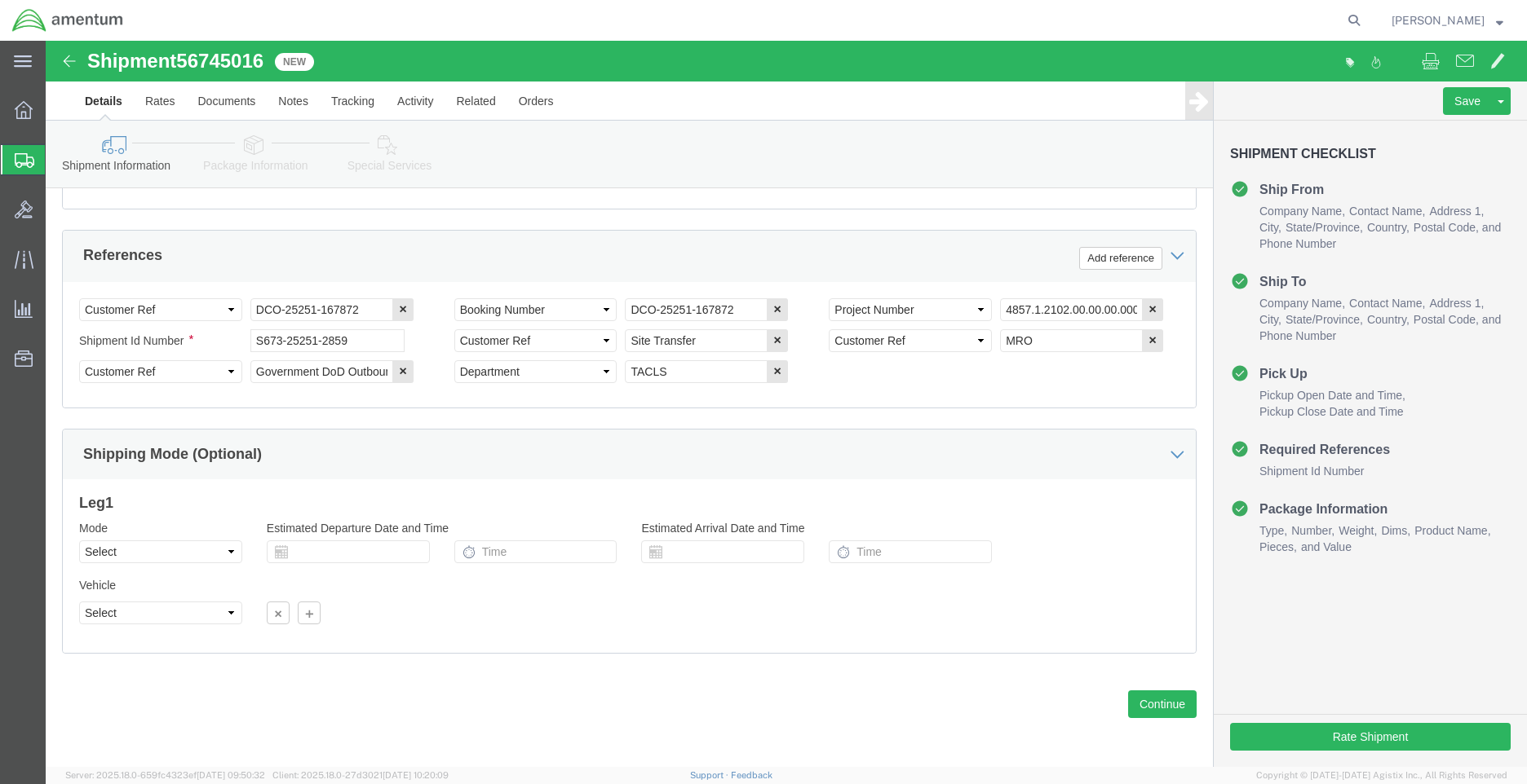
scroll to position [736, 0]
click button "Rate Shipment"
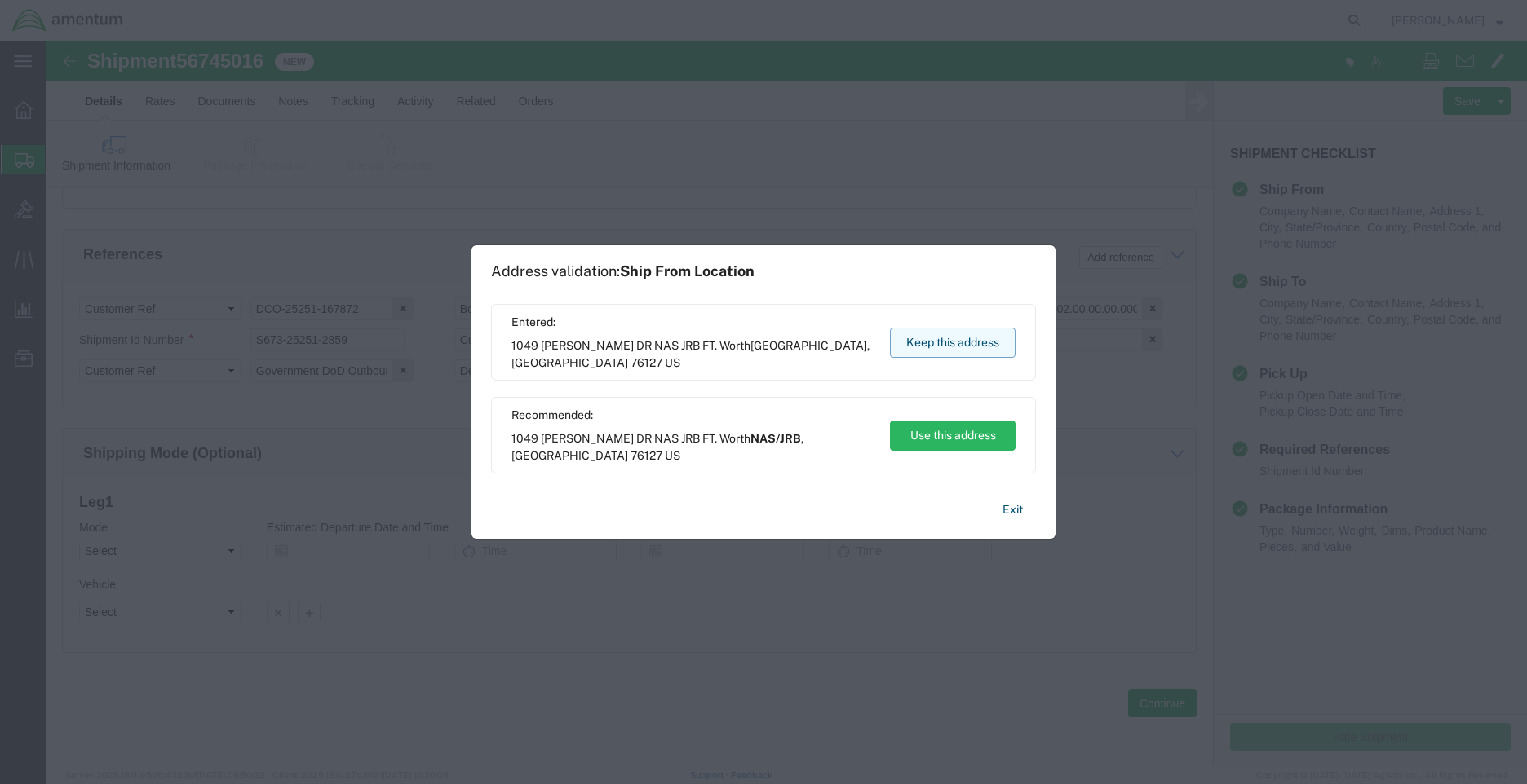
click at [959, 338] on button "Keep this address" at bounding box center [952, 342] width 126 height 30
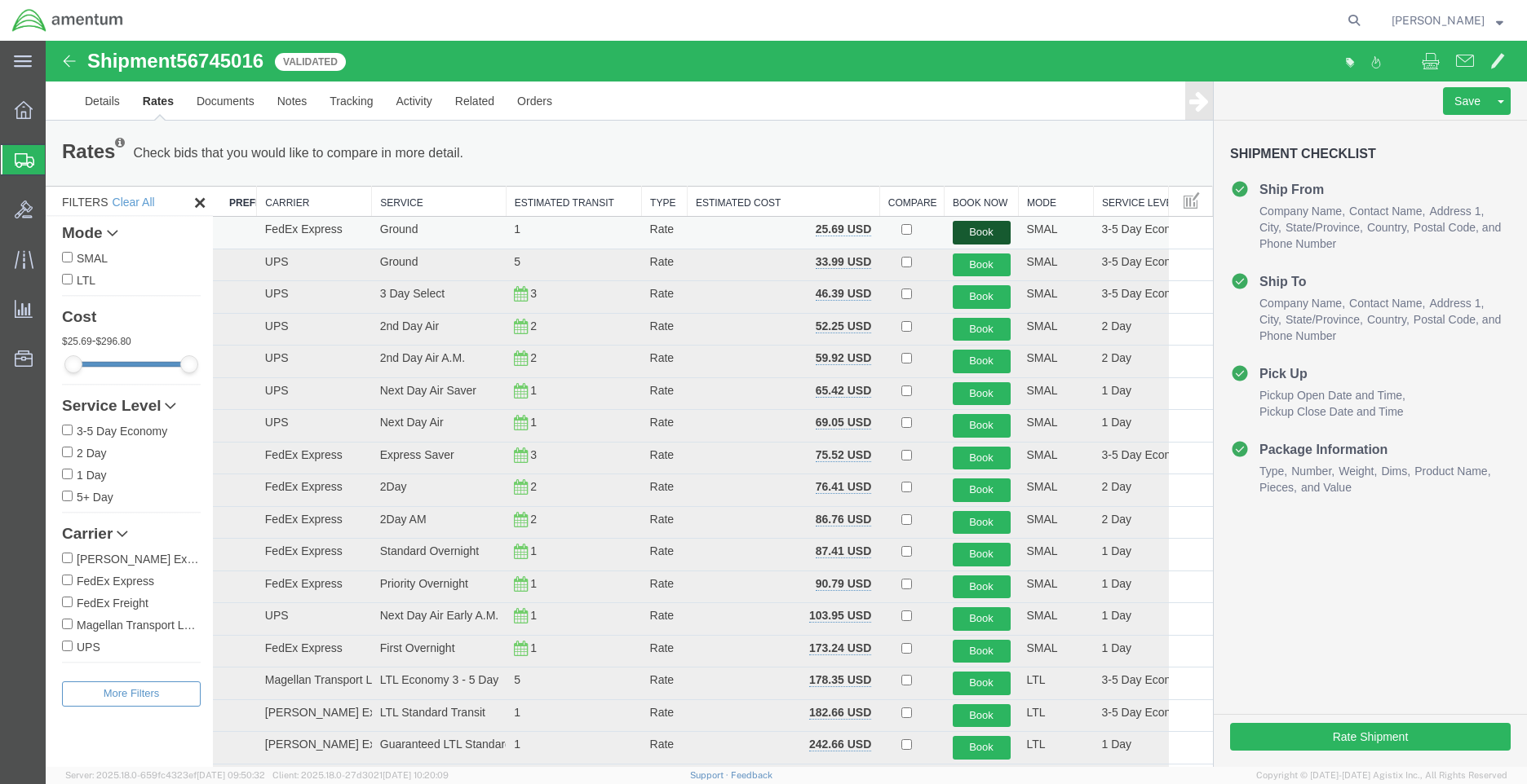
click at [966, 228] on button "Book" at bounding box center [982, 233] width 58 height 23
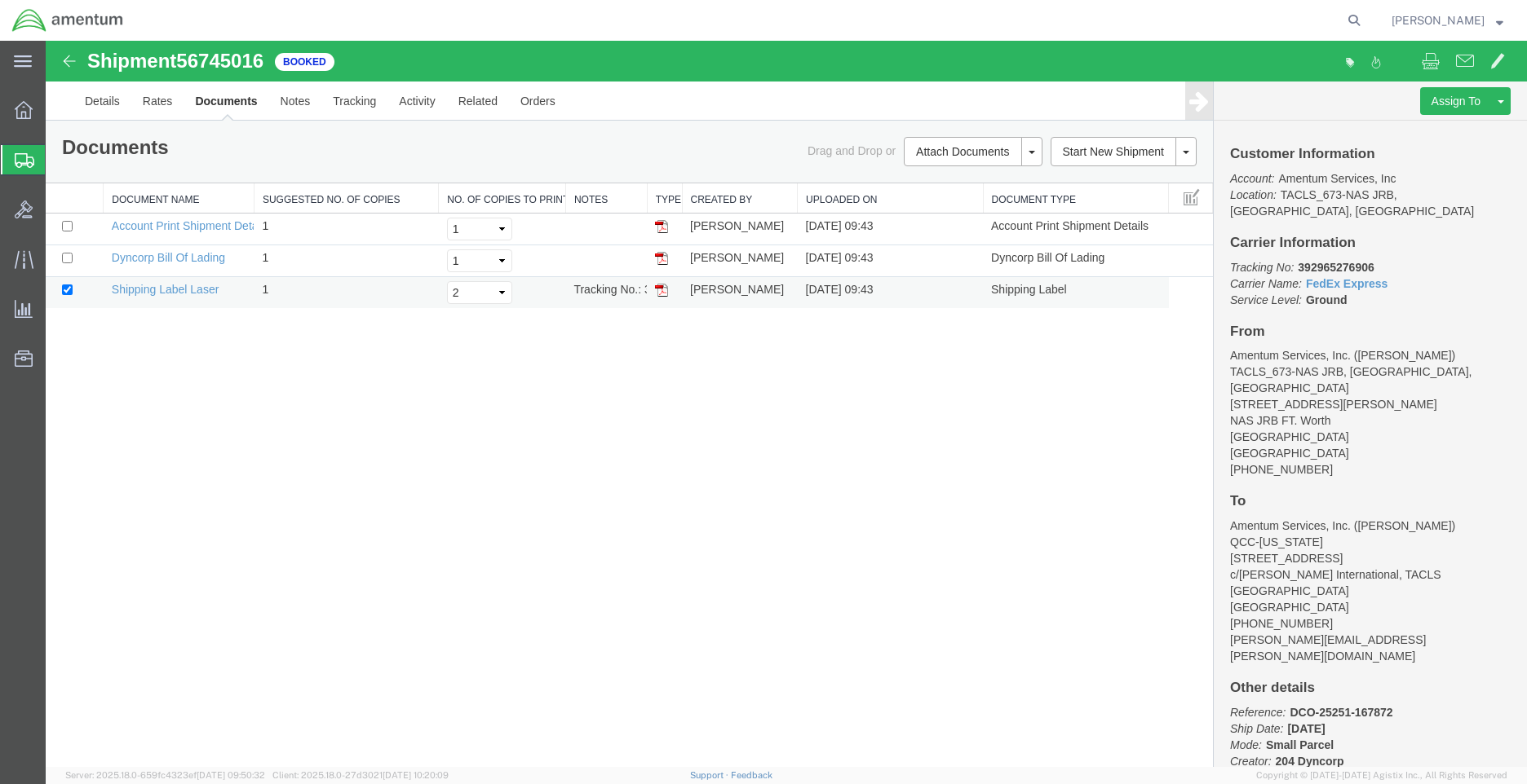
click at [660, 287] on img at bounding box center [662, 290] width 13 height 13
click at [1502, 17] on strong "button" at bounding box center [1499, 20] width 7 height 6
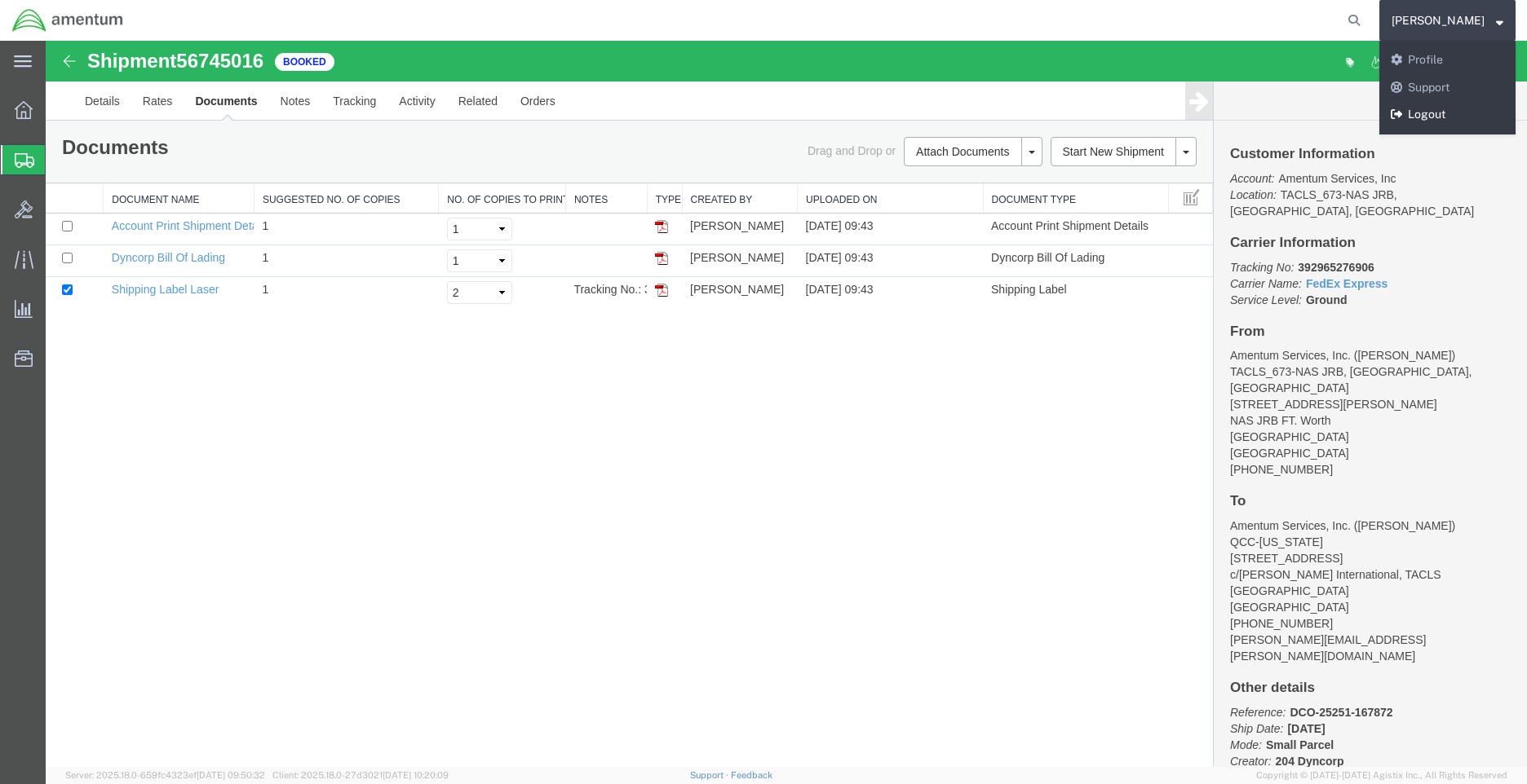
click at [1442, 111] on link "Logout" at bounding box center [1447, 115] width 136 height 28
